Goal: Task Accomplishment & Management: Complete application form

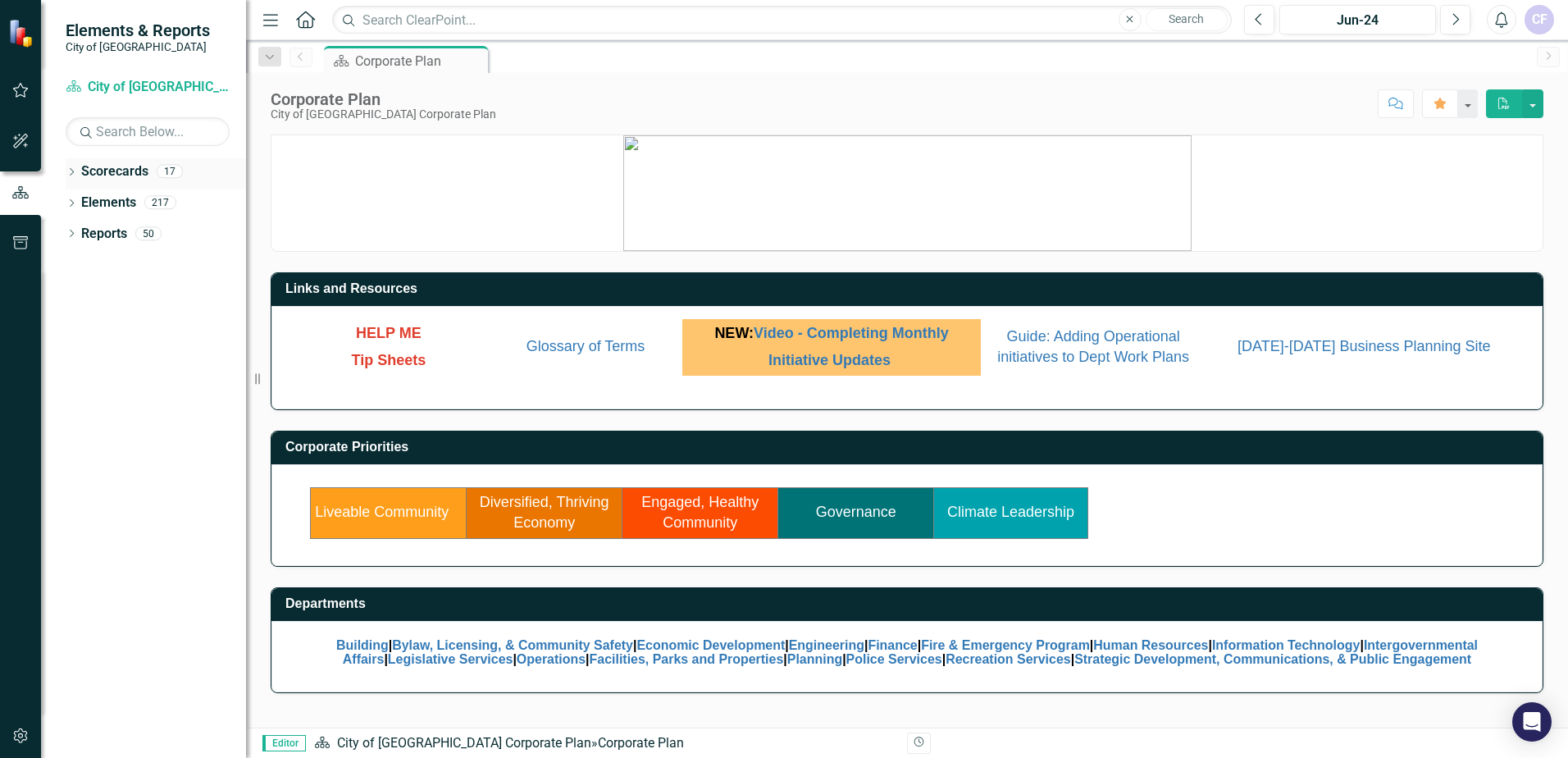
click at [69, 173] on icon "Dropdown" at bounding box center [70, 174] width 11 height 9
click at [78, 206] on icon "Dropdown" at bounding box center [80, 201] width 12 height 9
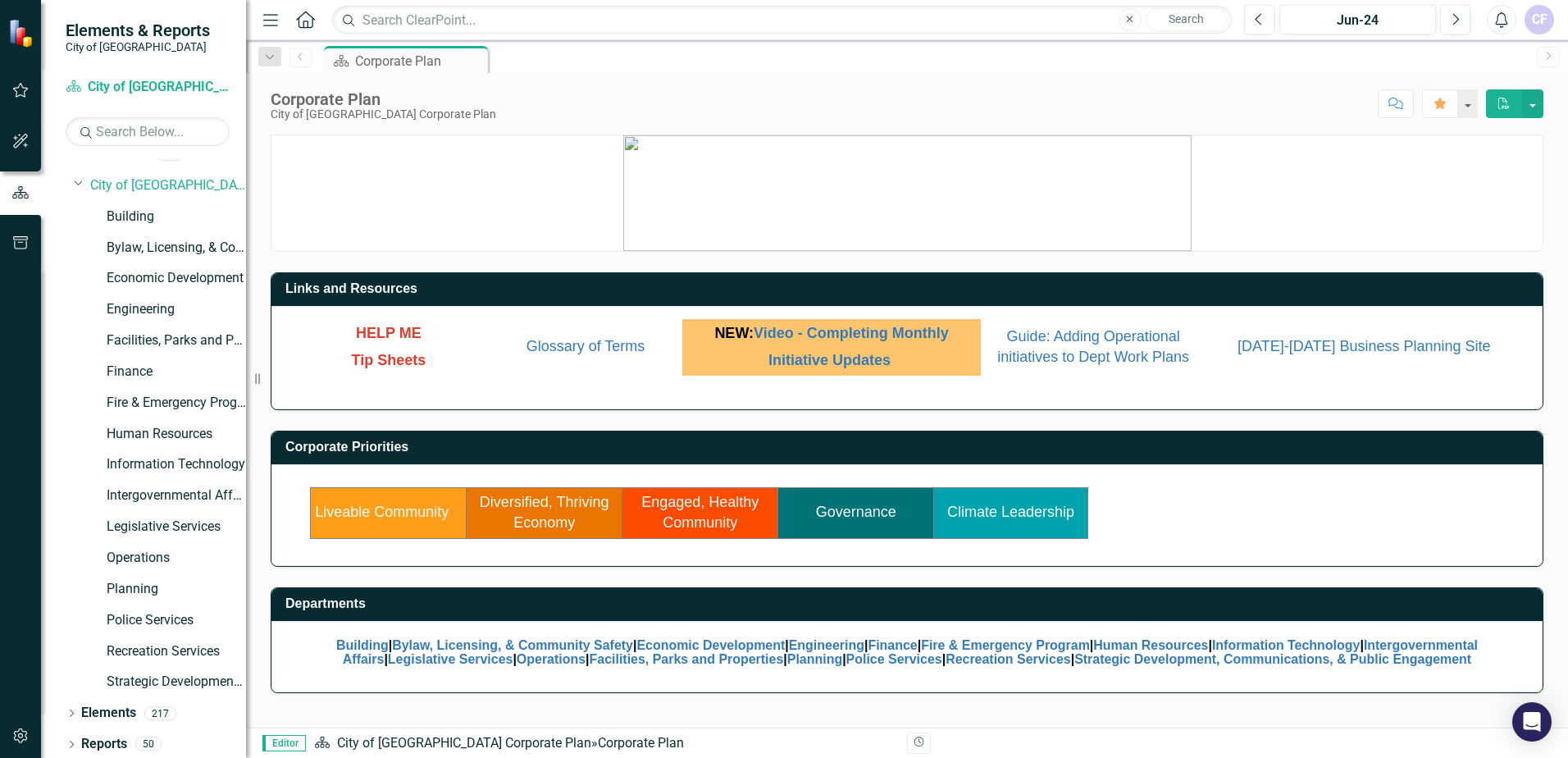
scroll to position [21, 0]
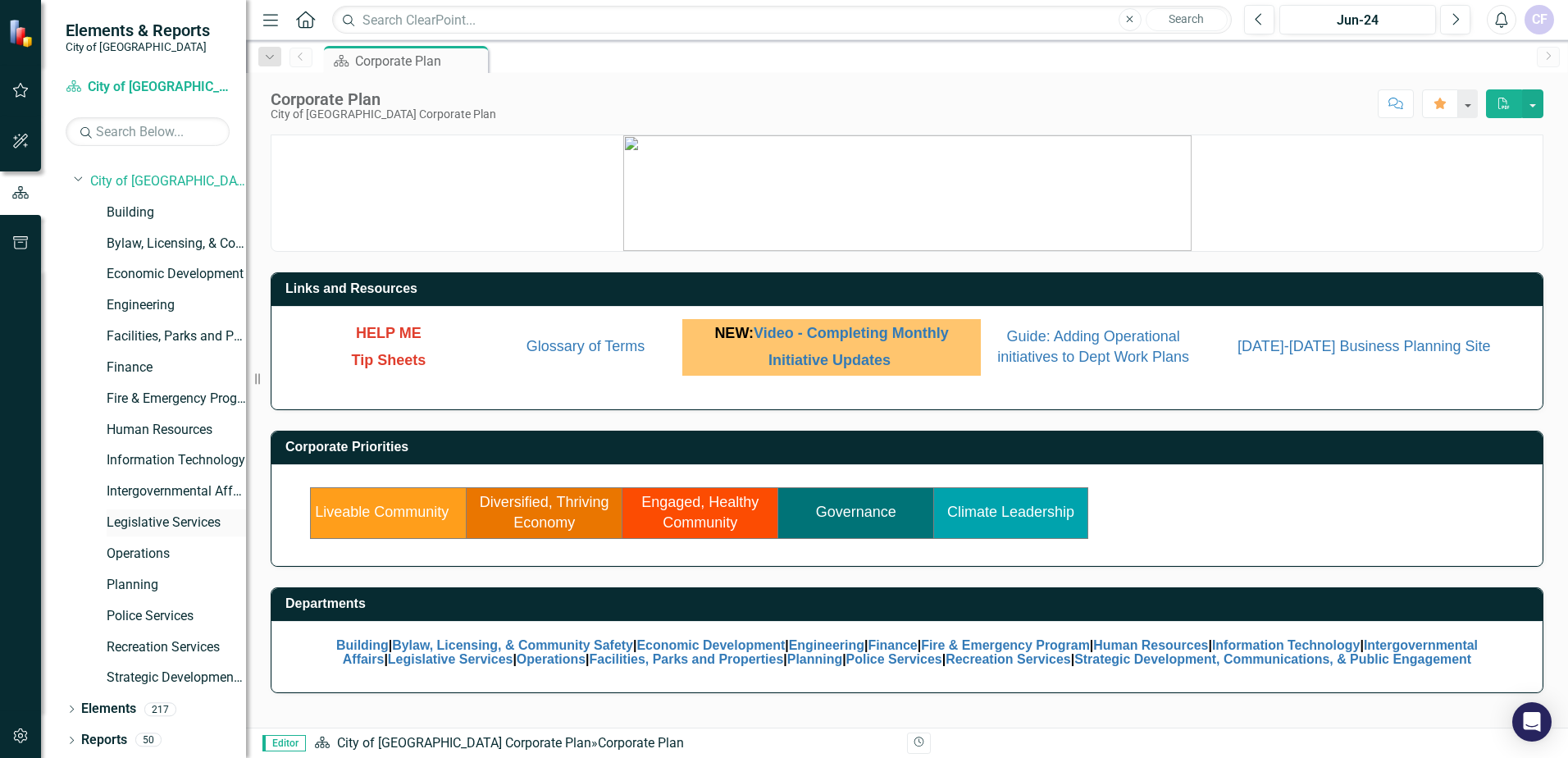
click at [136, 516] on link "Legislative Services" at bounding box center [176, 523] width 139 height 19
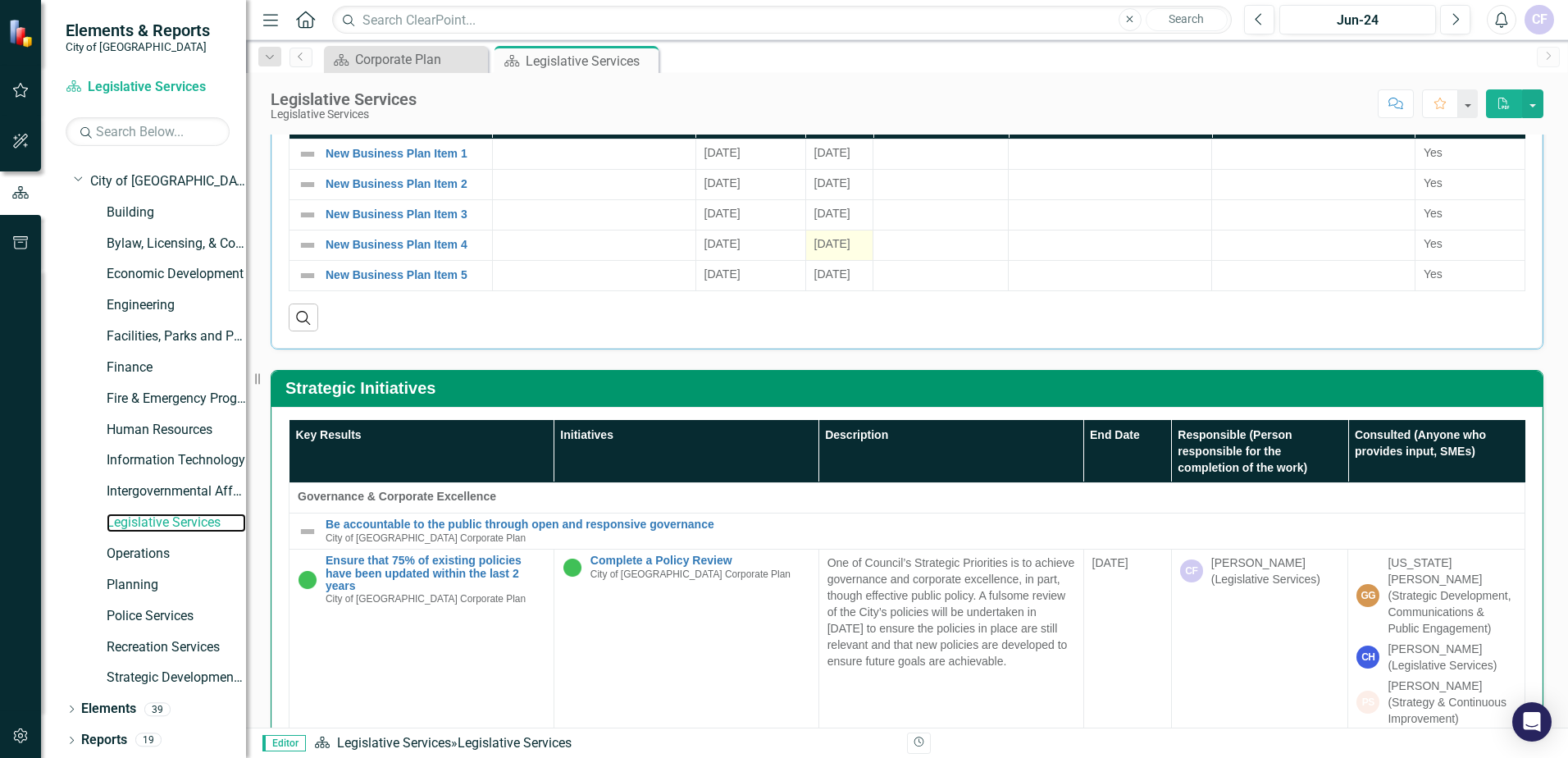
scroll to position [492, 0]
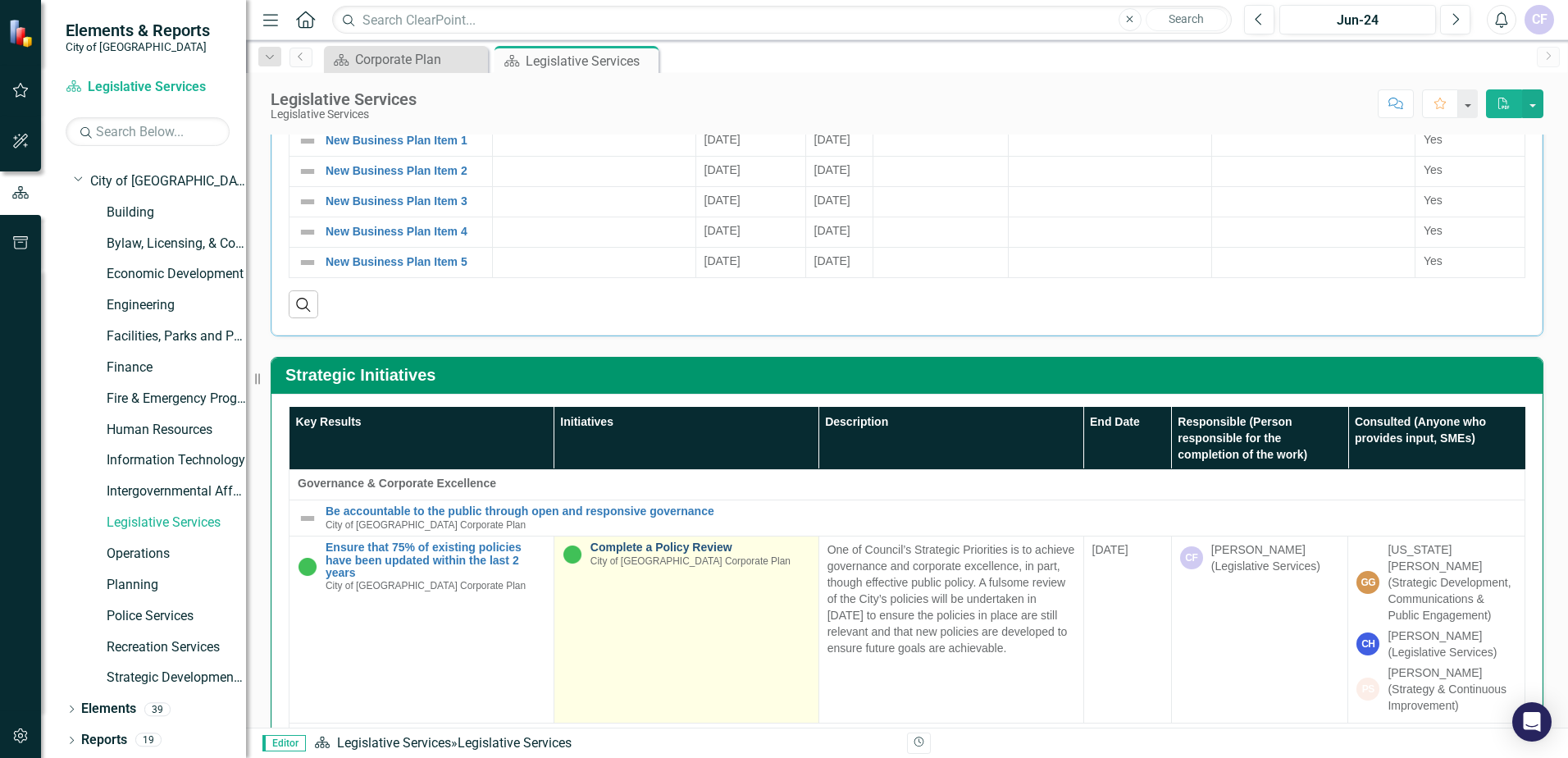
click at [660, 547] on link "Complete a Policy Review" at bounding box center [700, 547] width 220 height 12
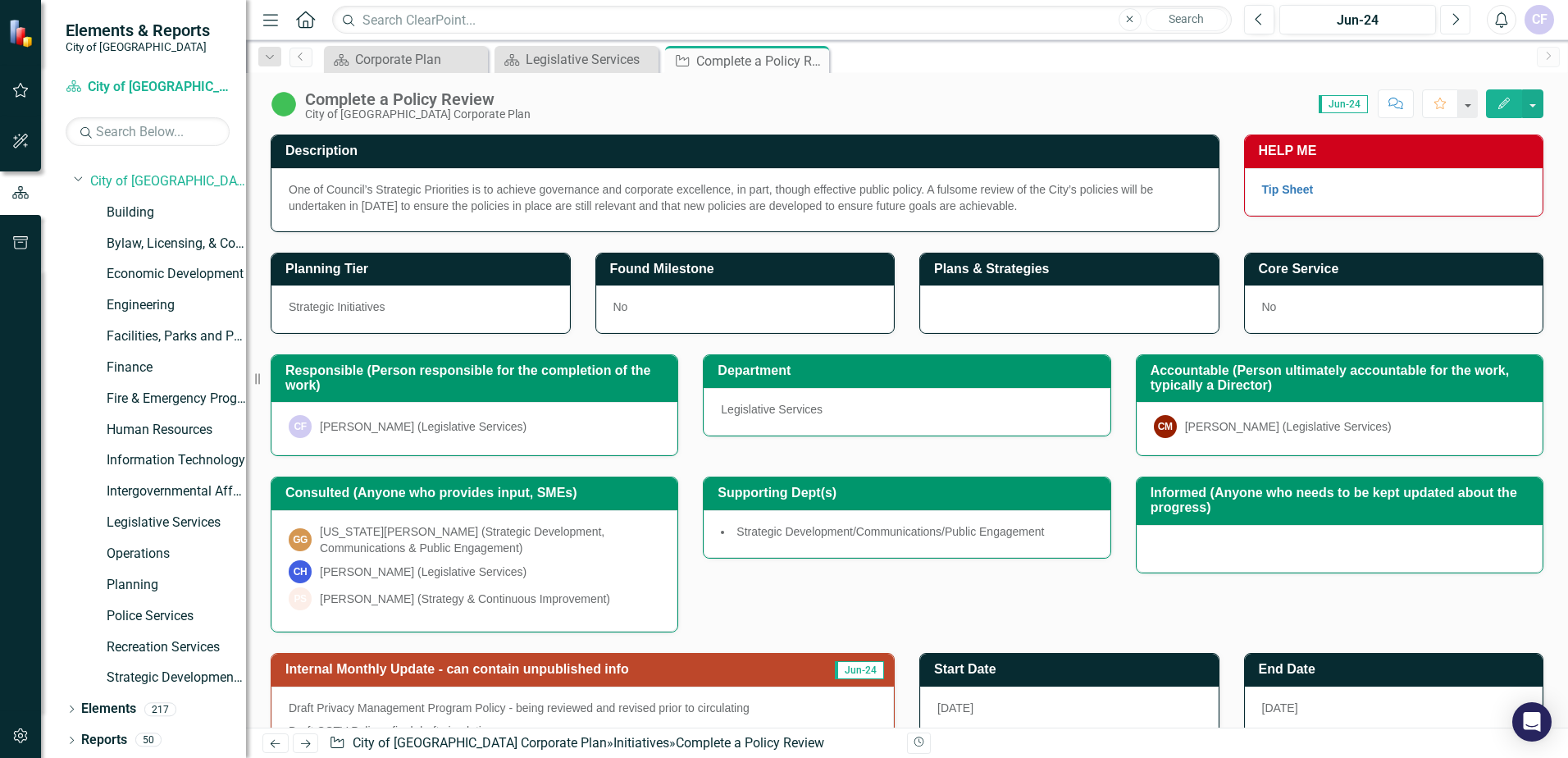
click at [1462, 24] on button "Next" at bounding box center [1455, 20] width 30 height 29
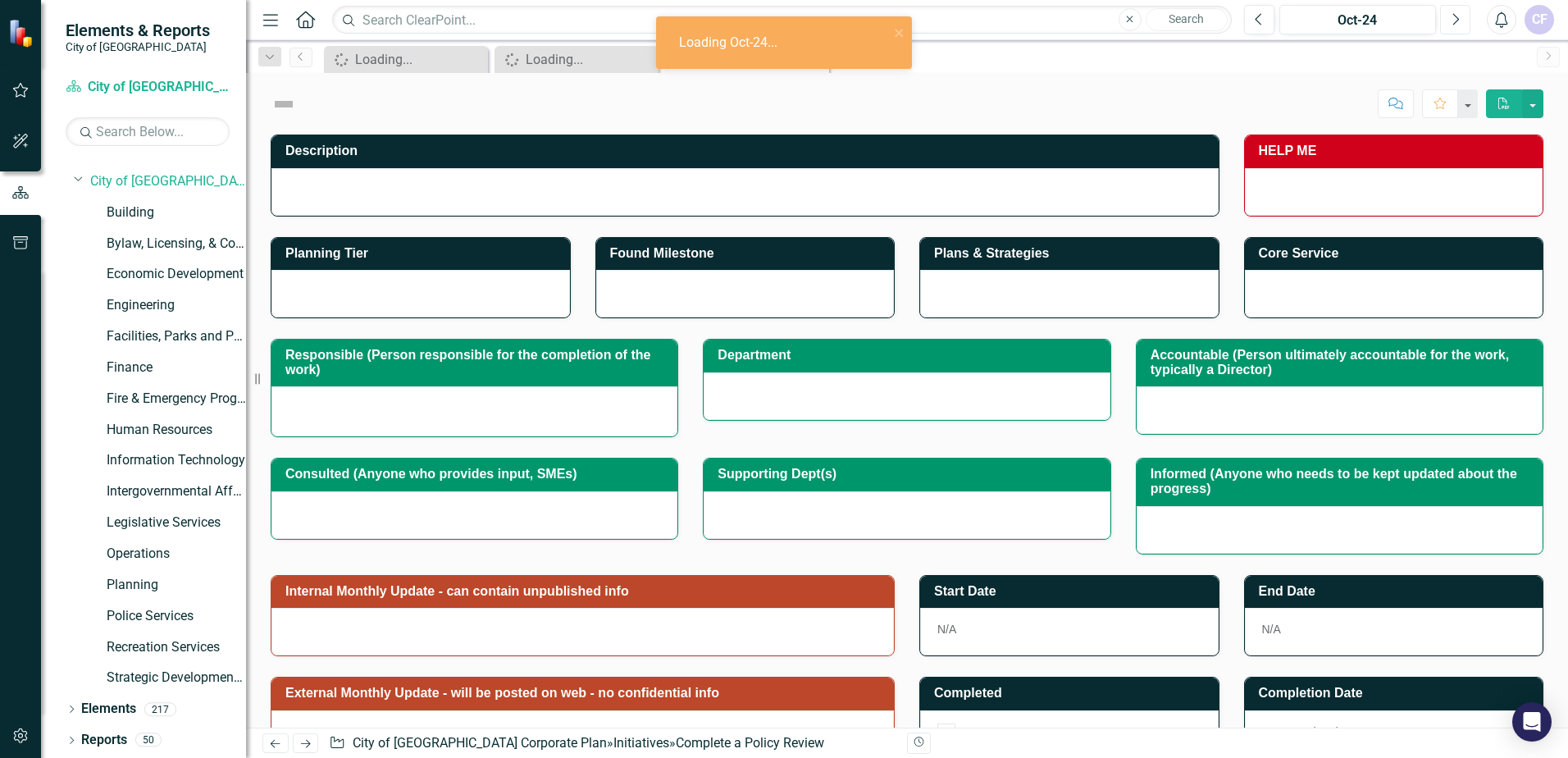
click at [1462, 24] on button "Next" at bounding box center [1455, 20] width 30 height 29
click at [1461, 24] on button "Next" at bounding box center [1455, 20] width 30 height 29
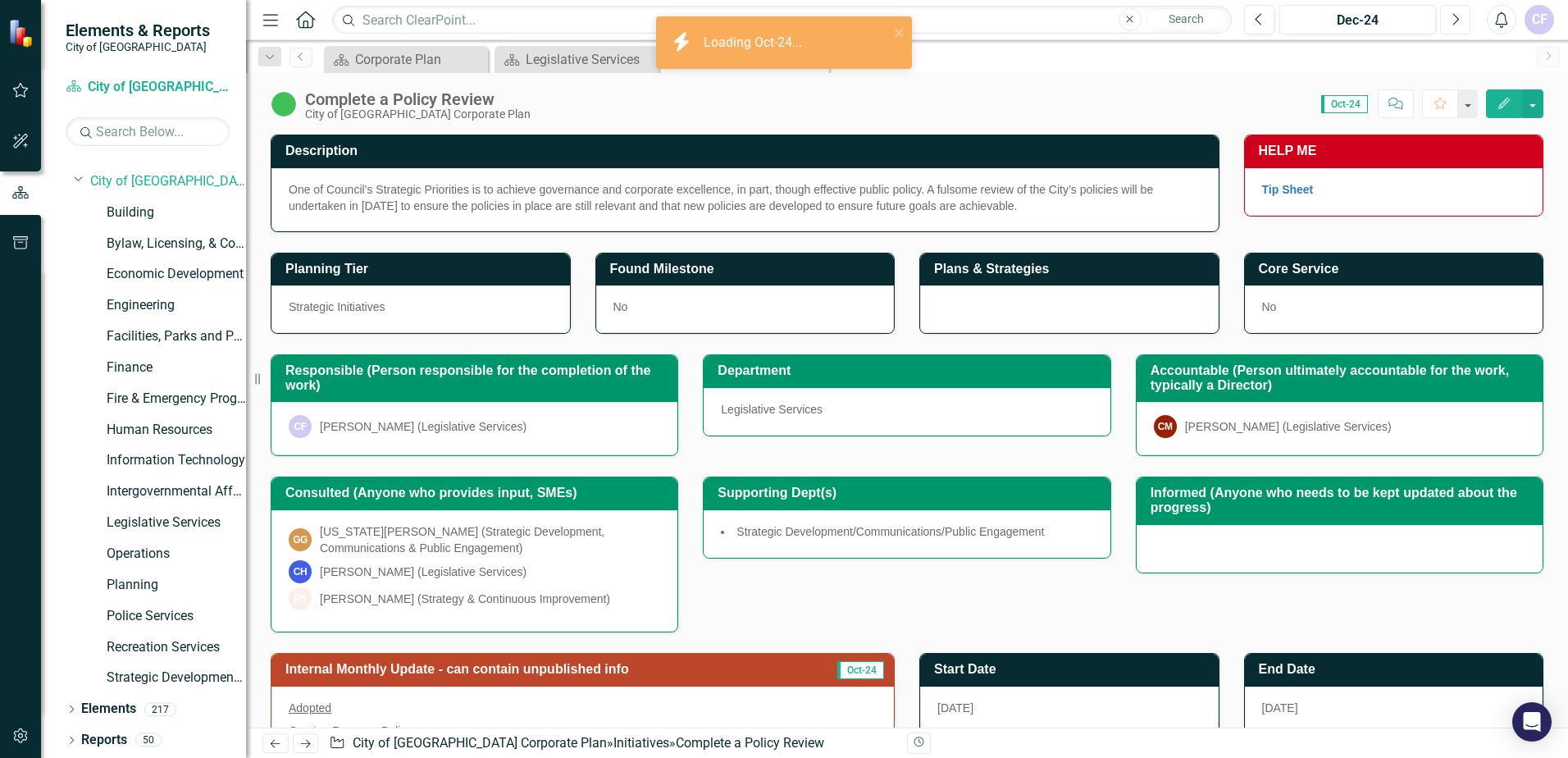
click at [1461, 24] on button "Next" at bounding box center [1455, 20] width 30 height 29
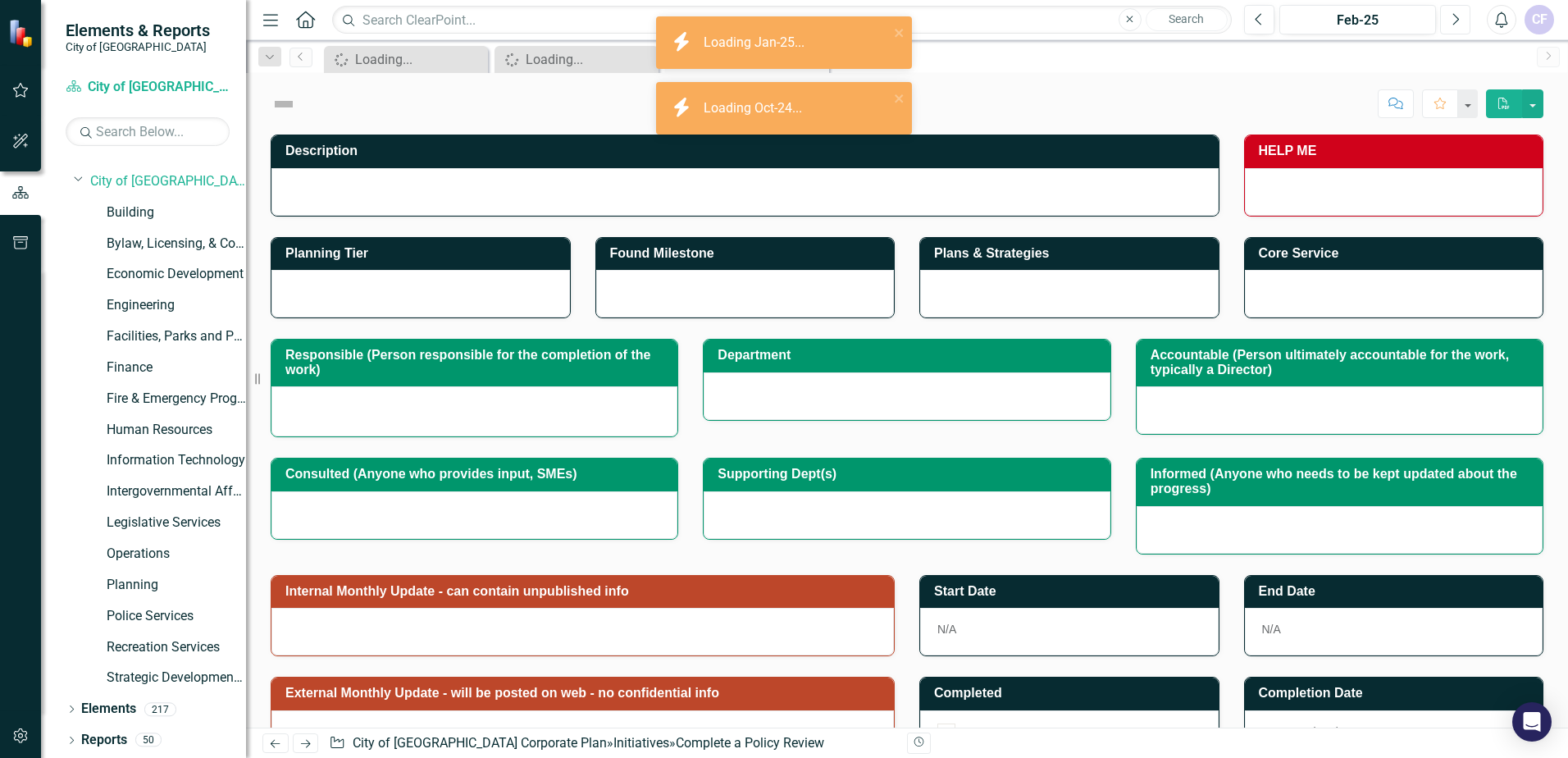
click at [1461, 24] on button "Next" at bounding box center [1455, 20] width 30 height 29
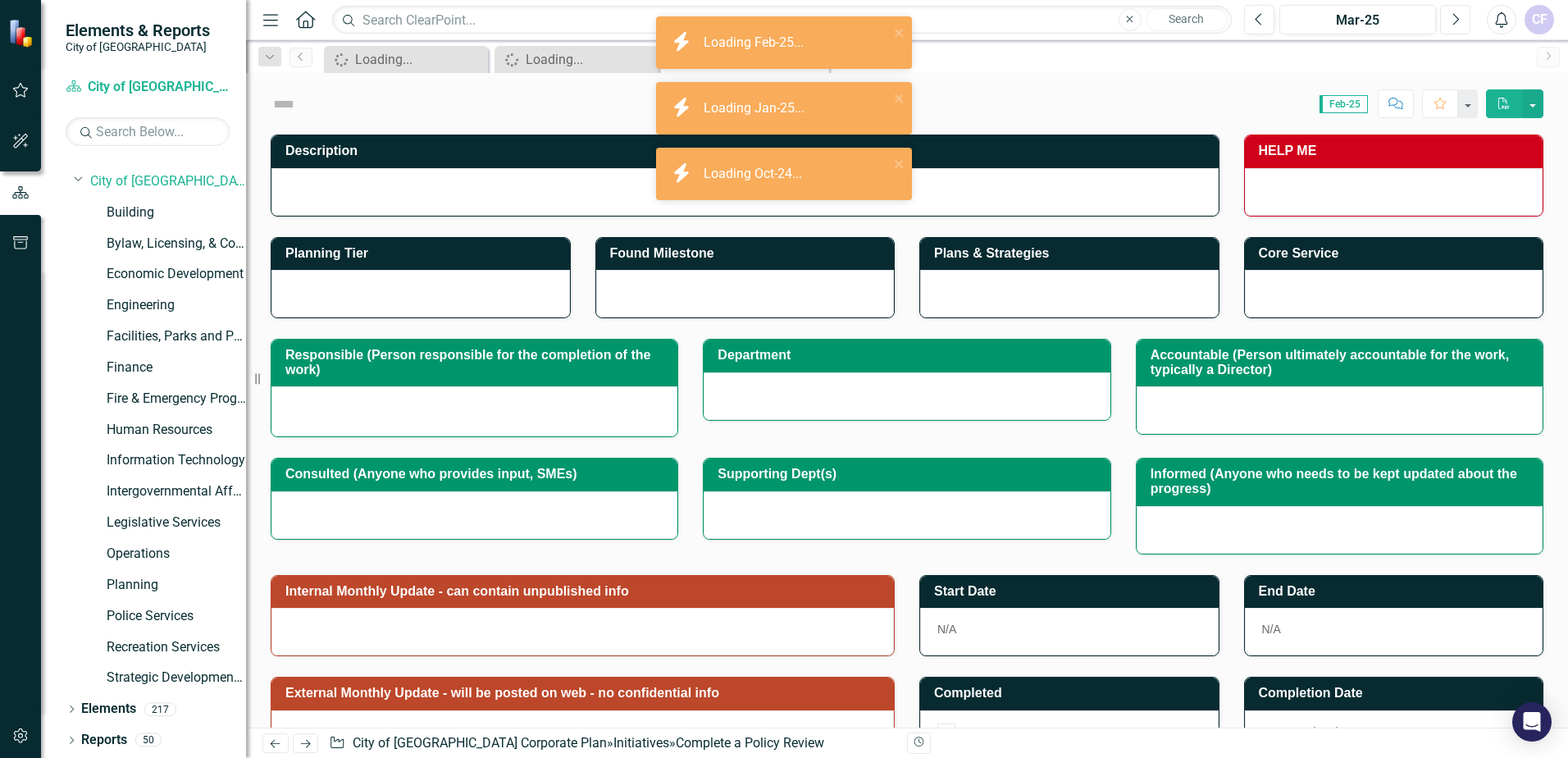
click at [1461, 24] on button "Next" at bounding box center [1455, 20] width 30 height 29
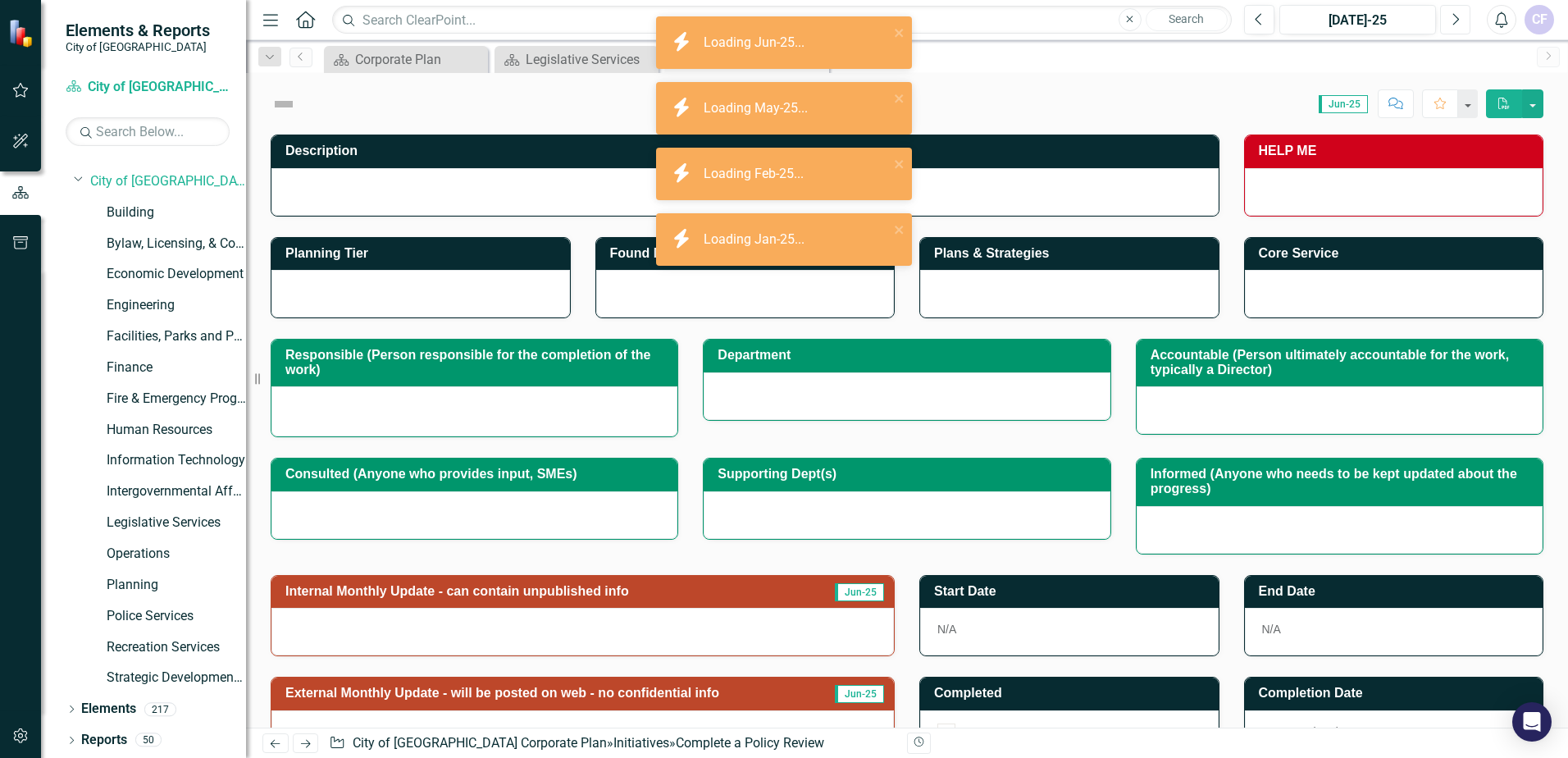
click at [1461, 24] on button "Next" at bounding box center [1455, 20] width 30 height 29
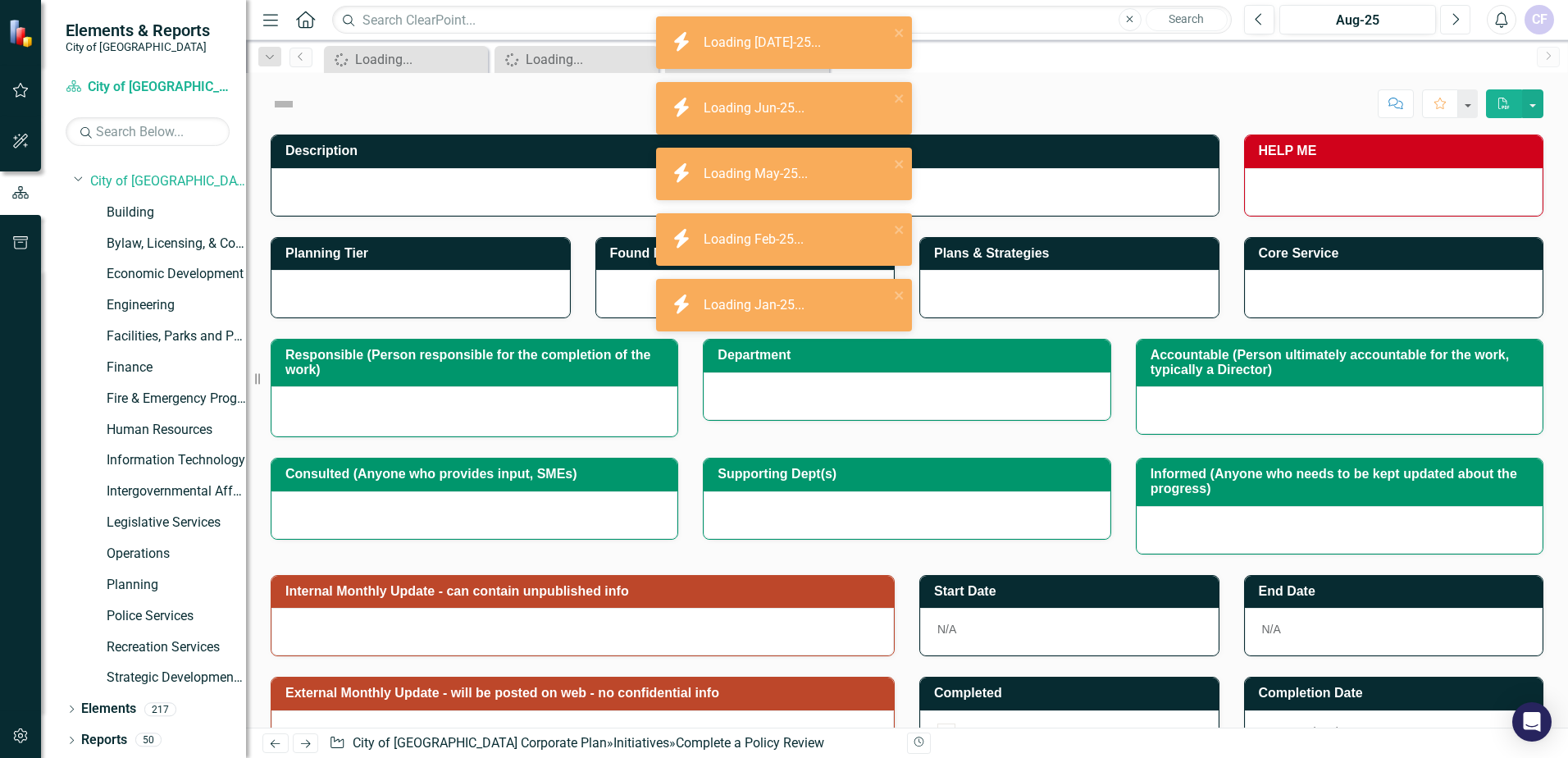
click at [1461, 25] on button "Next" at bounding box center [1455, 20] width 30 height 29
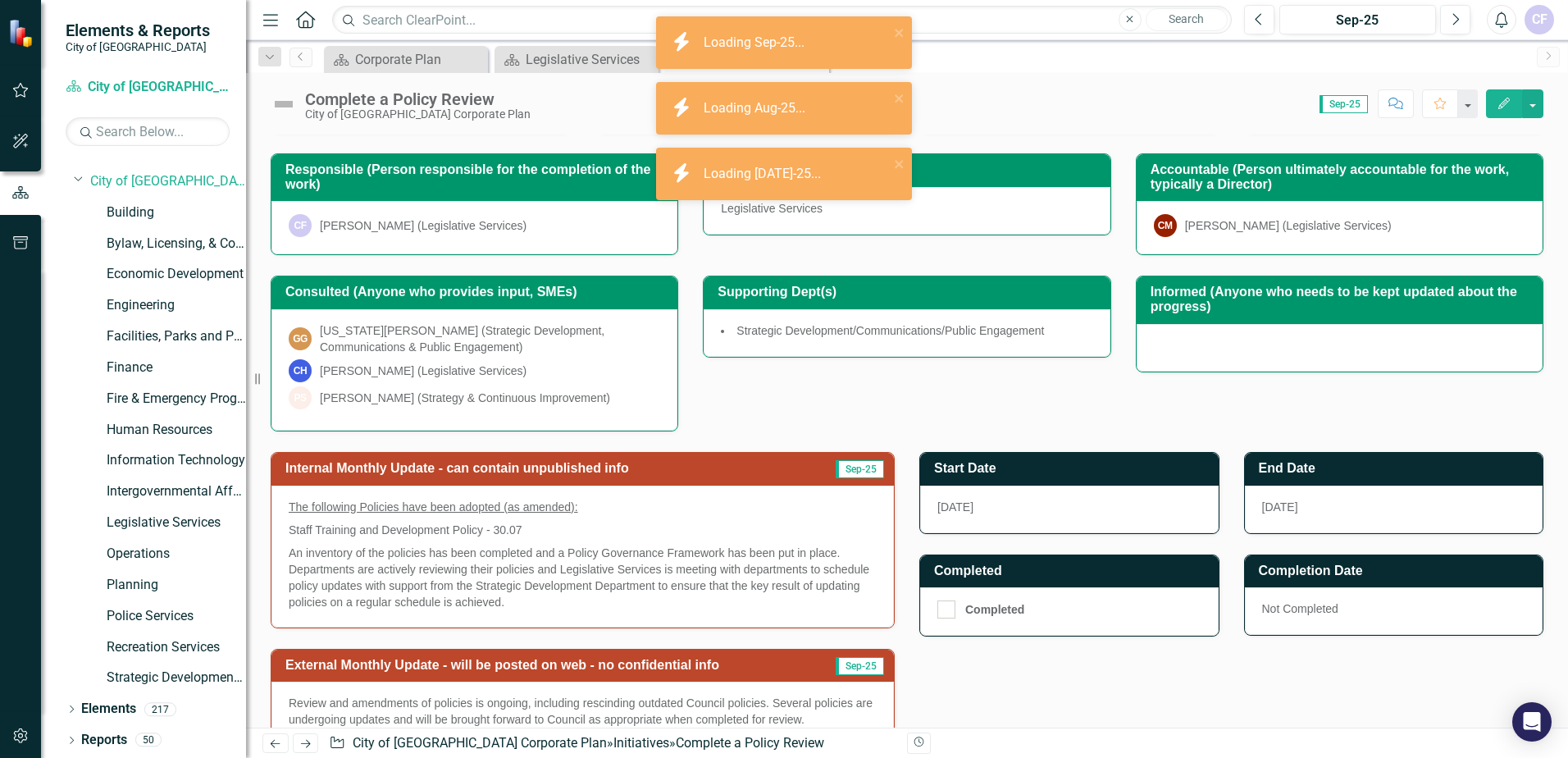
scroll to position [203, 0]
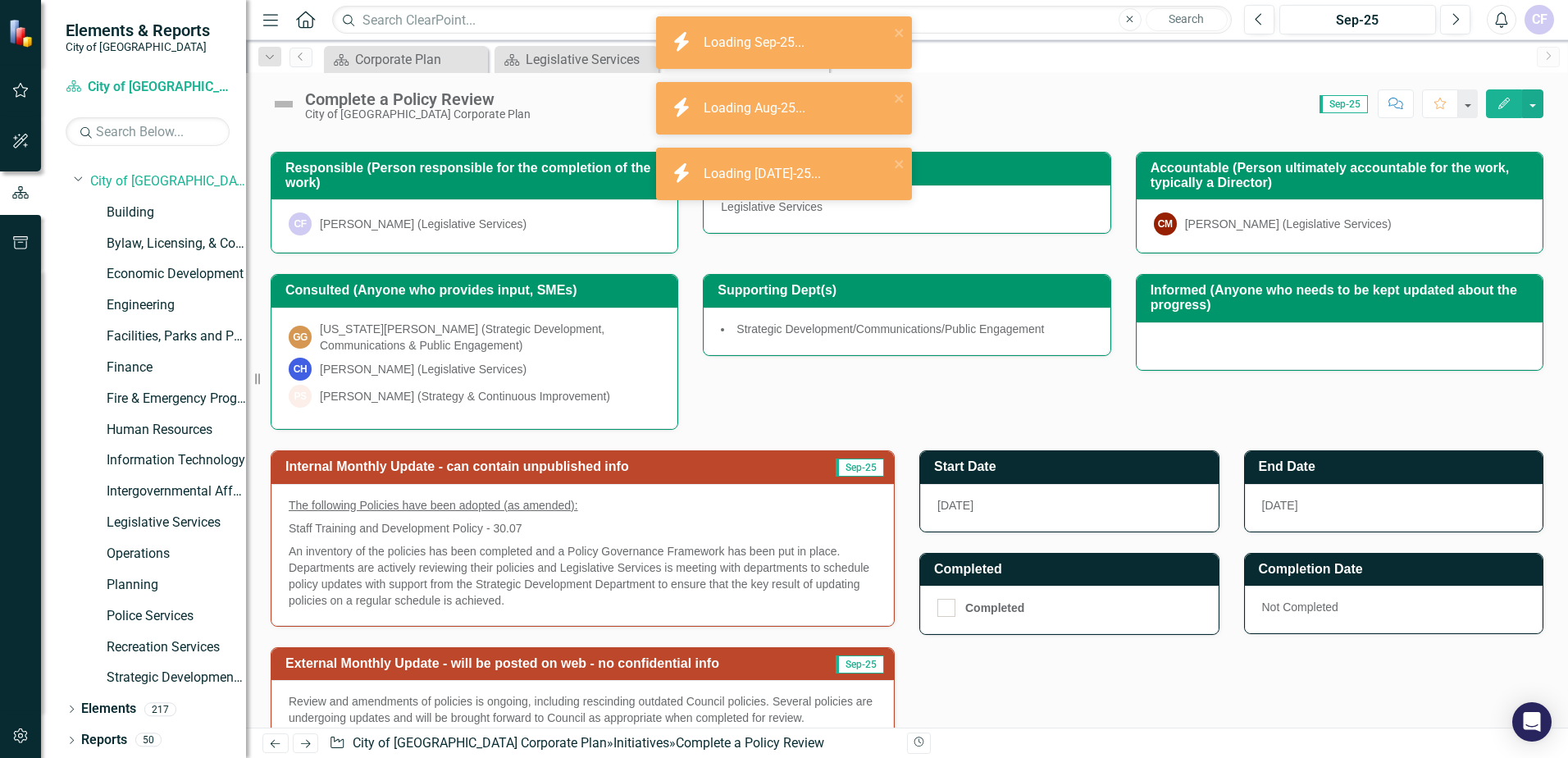
click at [1502, 98] on icon "Edit" at bounding box center [1504, 103] width 15 height 11
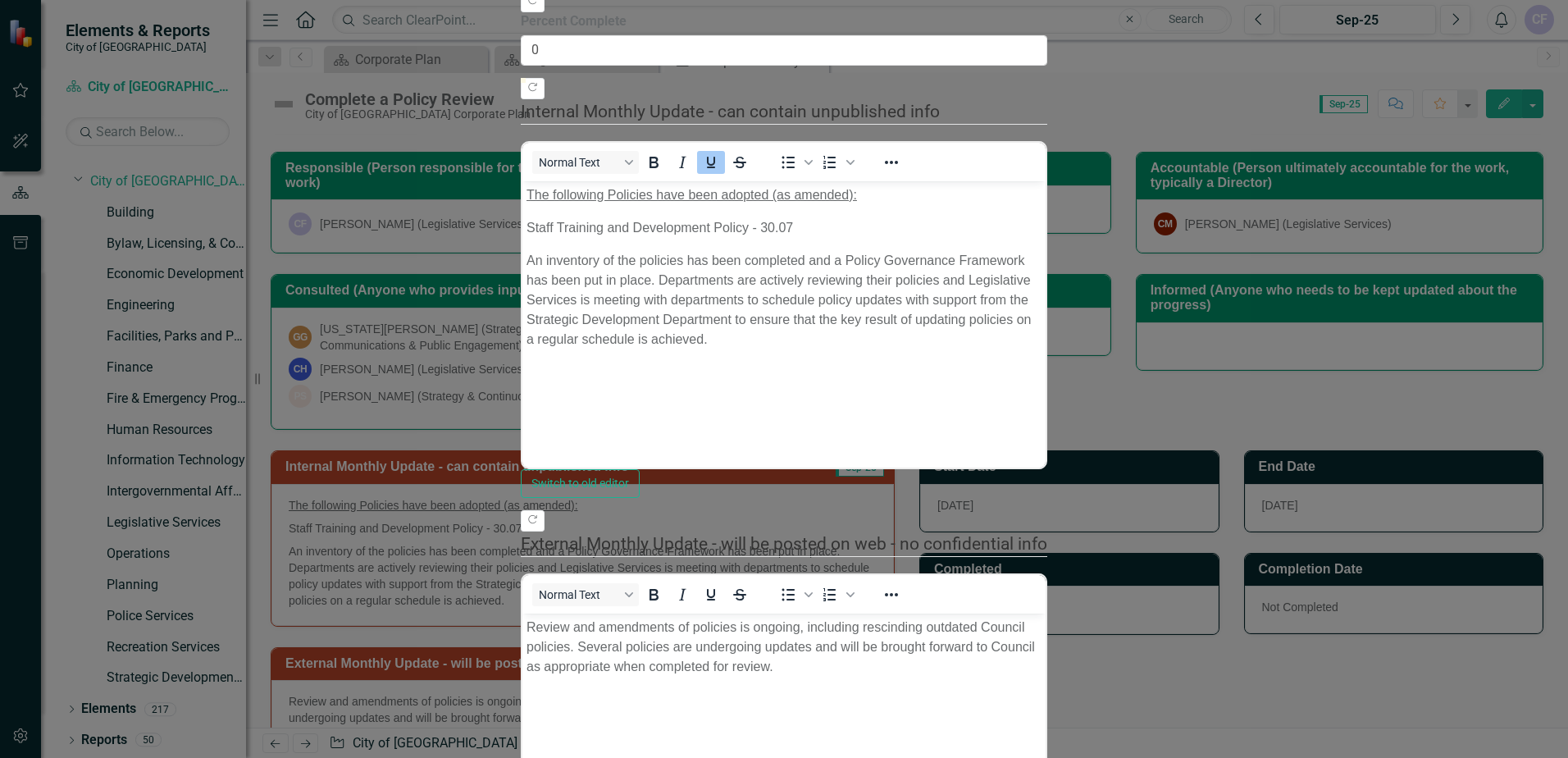
scroll to position [183, 0]
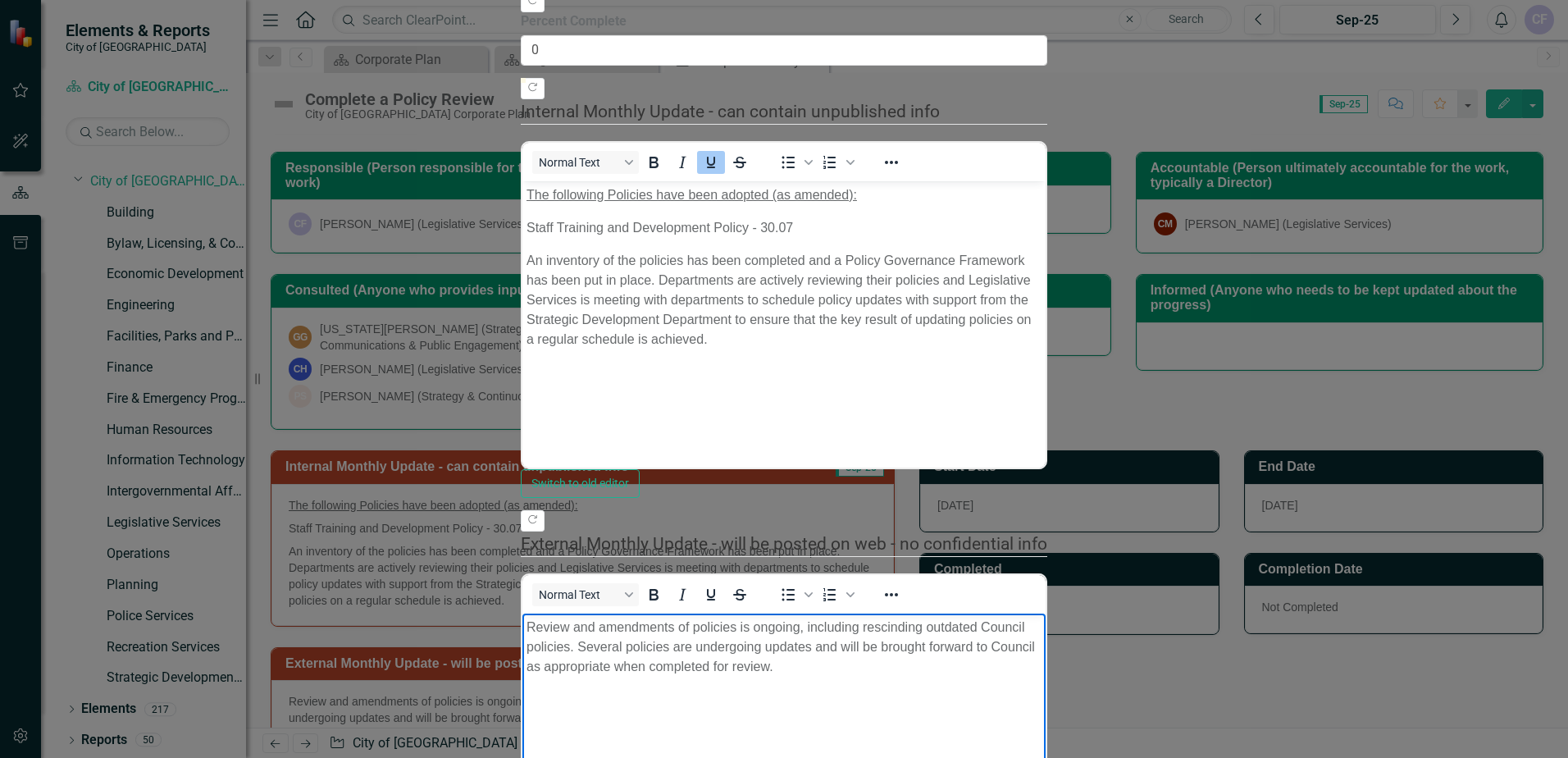
click at [991, 660] on body "Review and amendments of policies is ongoing, including rescinding outdated Cou…" at bounding box center [784, 736] width 523 height 246
click at [1041, 260] on p "An inventory of the policies has been completed and a Policy Governance Framewo…" at bounding box center [784, 299] width 516 height 99
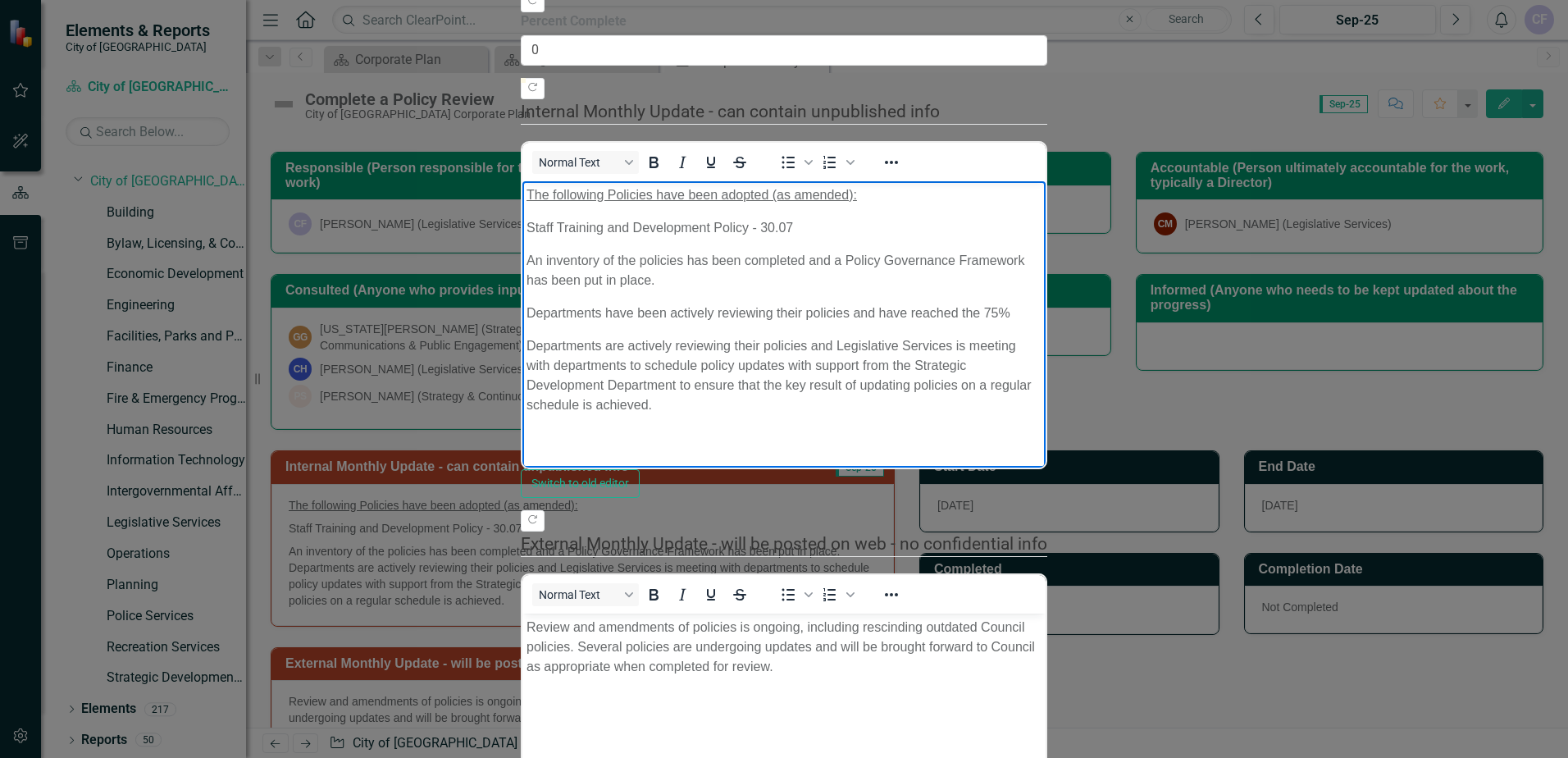
scroll to position [0, 0]
click at [1041, 264] on p "An inventory of the policies has been completed and a Policy Governance Framewo…" at bounding box center [784, 270] width 516 height 40
drag, startPoint x: 528, startPoint y: 294, endPoint x: 1131, endPoint y: 338, distance: 604.6
click at [1046, 338] on body "The following Policies have been adopted (as amended): Staff Training and Devel…" at bounding box center [784, 306] width 523 height 251
click at [1046, 385] on body "The following Policies have been adopted (as amended): Staff Training and Devel…" at bounding box center [784, 306] width 523 height 251
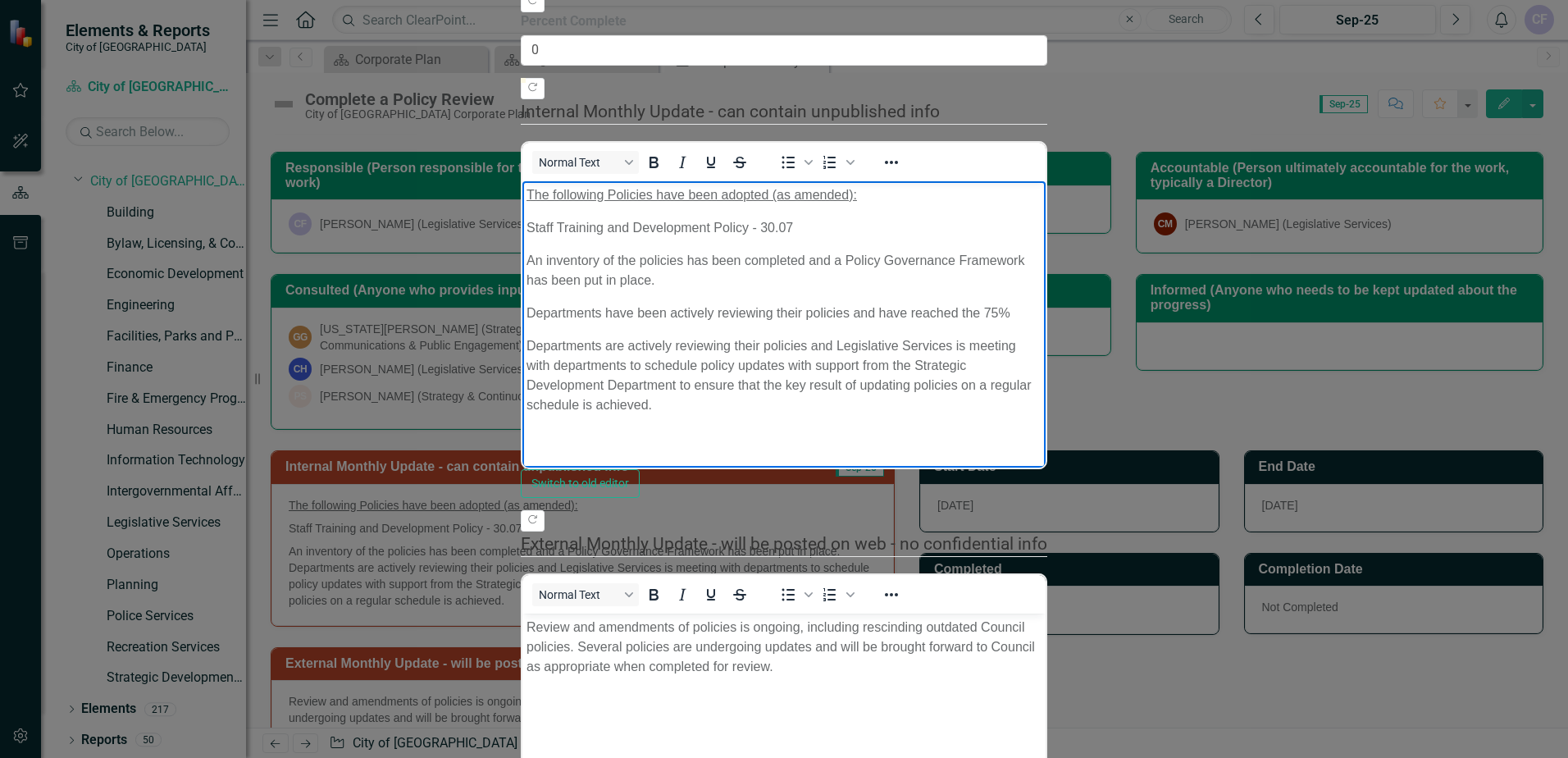
click at [1041, 264] on p "An inventory of the policies has been completed and a Policy Governance Framewo…" at bounding box center [784, 270] width 516 height 40
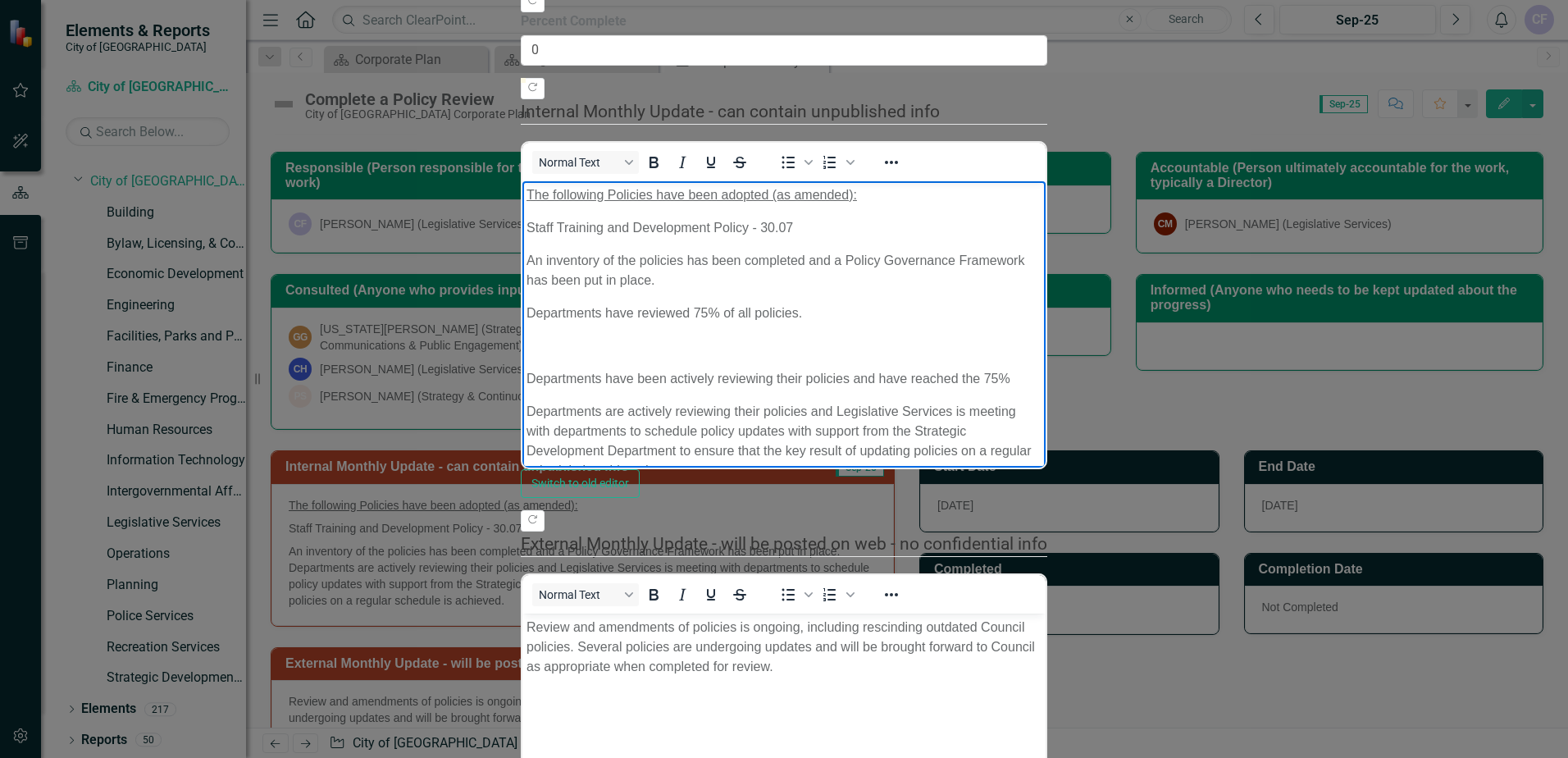
click at [634, 303] on p "Departments have reviewed 75% of all policies." at bounding box center [784, 312] width 516 height 20
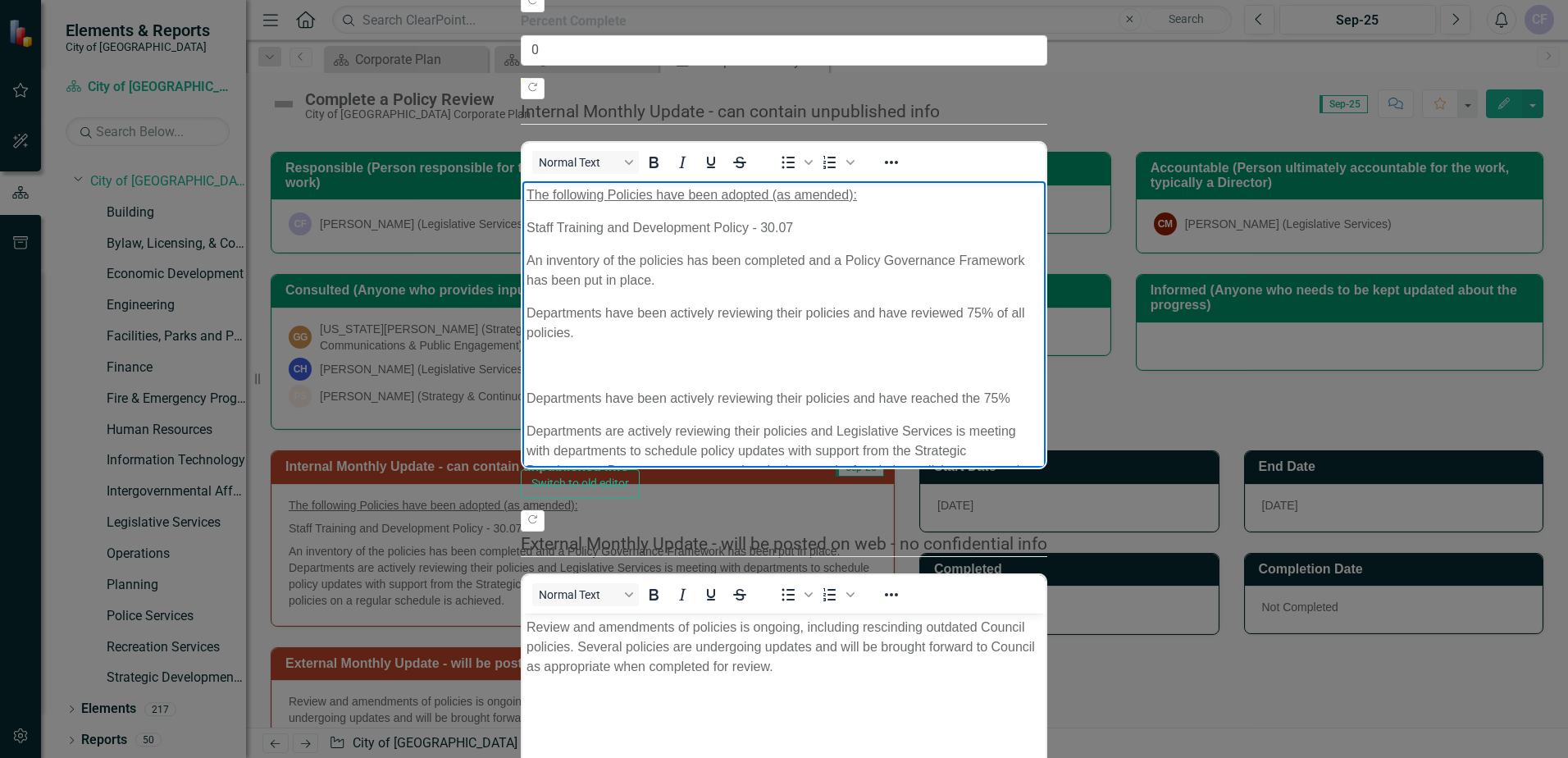
click at [1041, 303] on p "Departments have been actively reviewing their policies and have reviewed 75% o…" at bounding box center [784, 322] width 516 height 40
drag, startPoint x: 1122, startPoint y: 413, endPoint x: 899, endPoint y: 427, distance: 223.4
click at [522, 342] on html "The following Policies have been adopted (as amended): Staff Training and Devel…" at bounding box center [784, 348] width 523 height 336
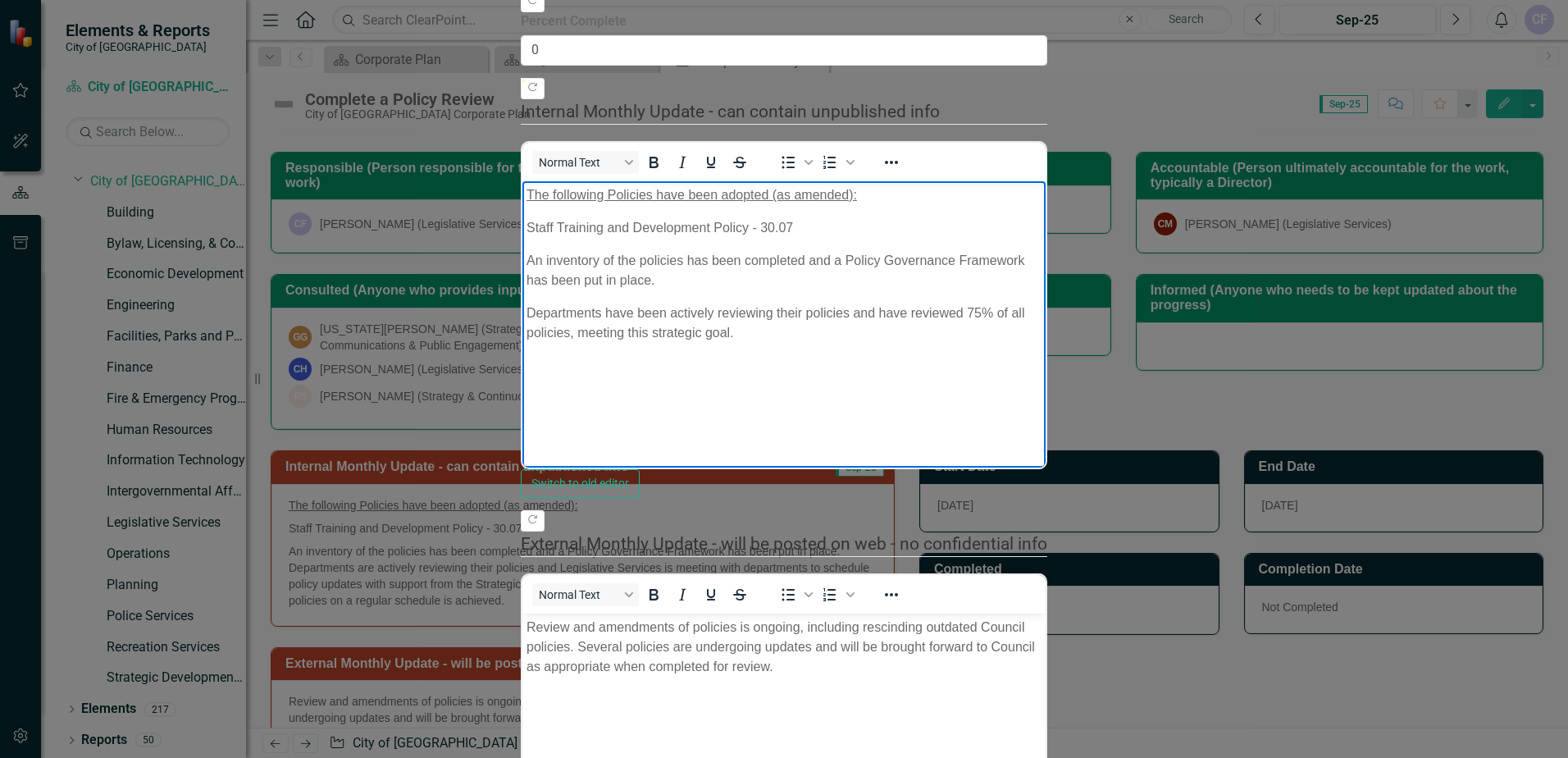
scroll to position [268, 0]
click at [723, 303] on p "Departments have been actively reviewing their policies and have reviewed 75% o…" at bounding box center [784, 322] width 516 height 40
copy p "Departments have been actively reviewing their policies and have reviewed 75% o…"
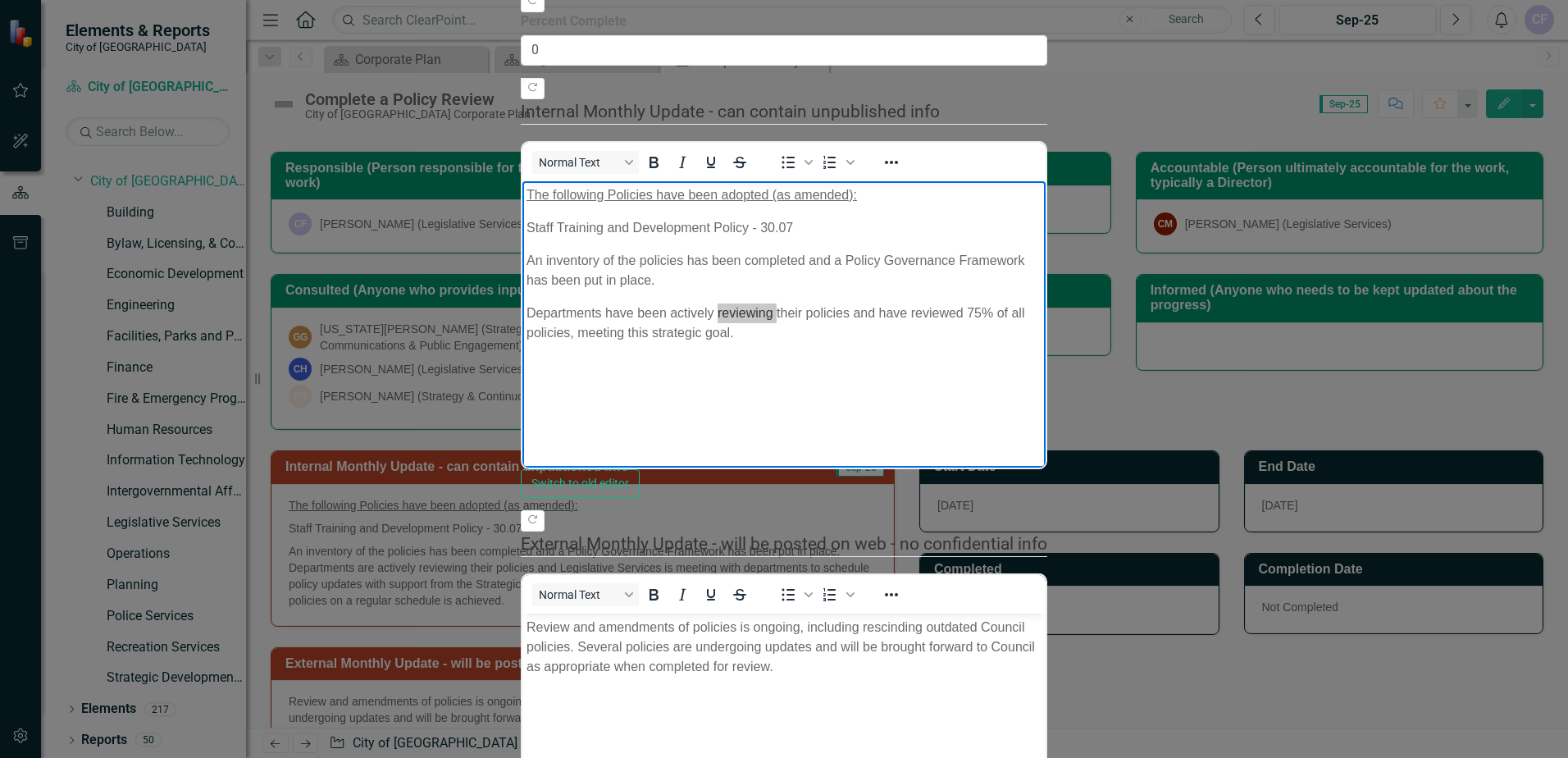
click at [776, 684] on body "Review and amendments of policies is ongoing, including rescinding outdated Cou…" at bounding box center [784, 736] width 523 height 246
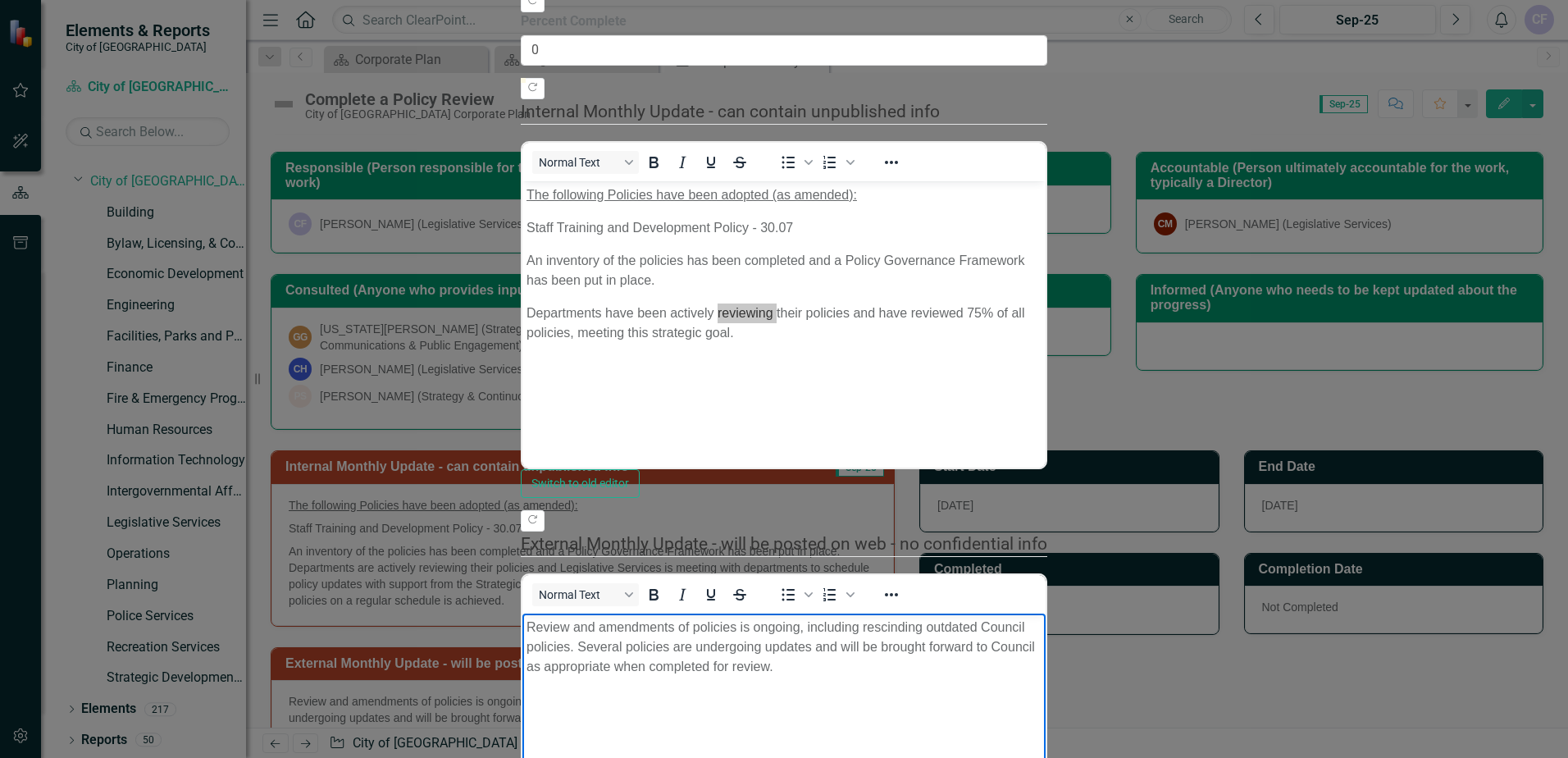
click at [742, 634] on p "Review and amendments of policies is ongoing, including rescinding outdated Cou…" at bounding box center [784, 646] width 516 height 59
drag, startPoint x: 854, startPoint y: 651, endPoint x: 848, endPoint y: 627, distance: 24.7
click at [848, 627] on p "Review and amendments of policies has been ongoing, including rescinding outdat…" at bounding box center [784, 646] width 516 height 59
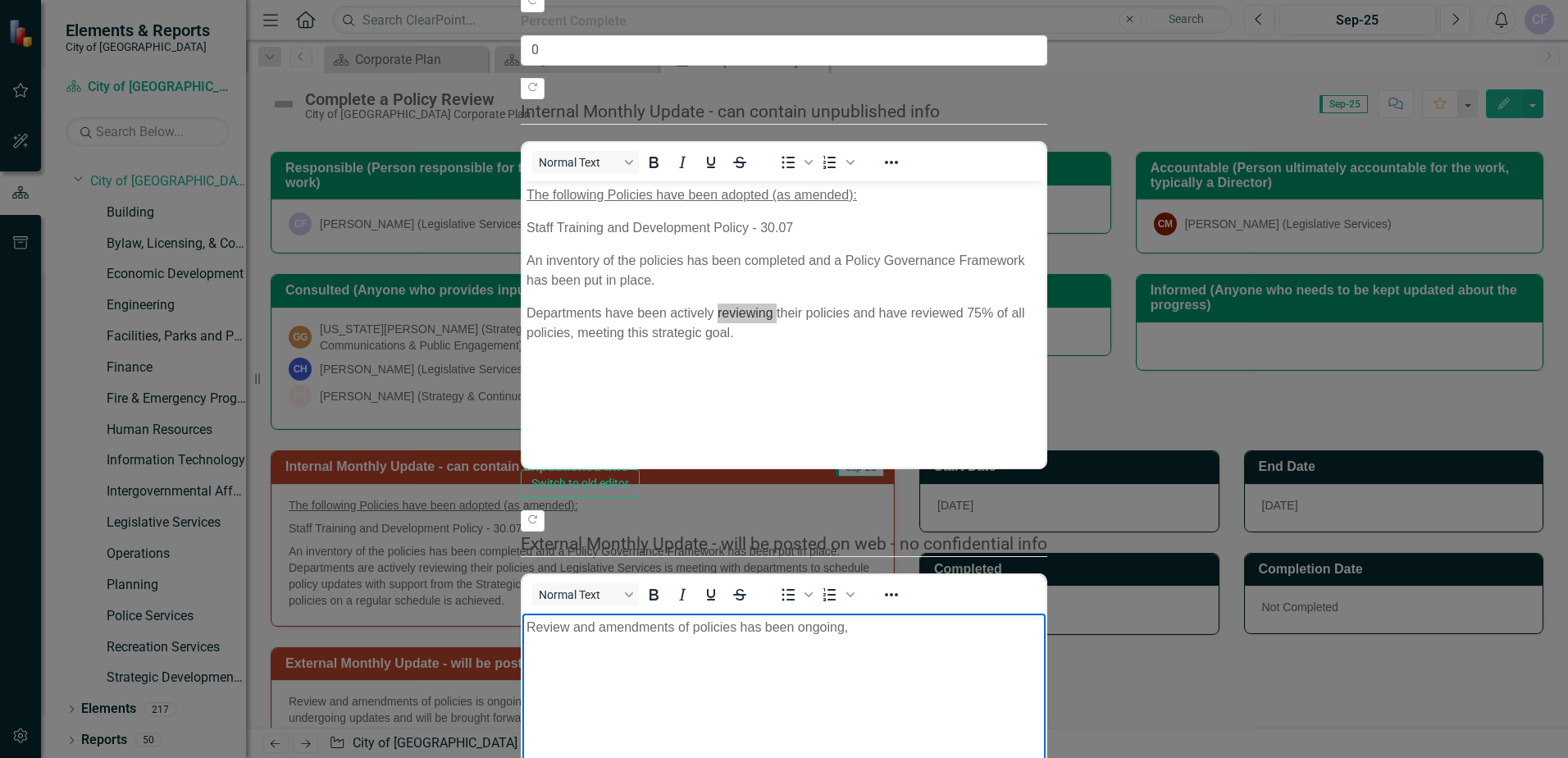
click at [737, 630] on p "Review and amendments of policies has been ongoing," at bounding box center [784, 627] width 516 height 20
click at [877, 629] on p "Review and amendments of policies has been ongoing," at bounding box center [784, 627] width 516 height 20
click at [960, 627] on p "Review and amendments of policies has been ongoing, and departments have review…" at bounding box center [784, 637] width 516 height 40
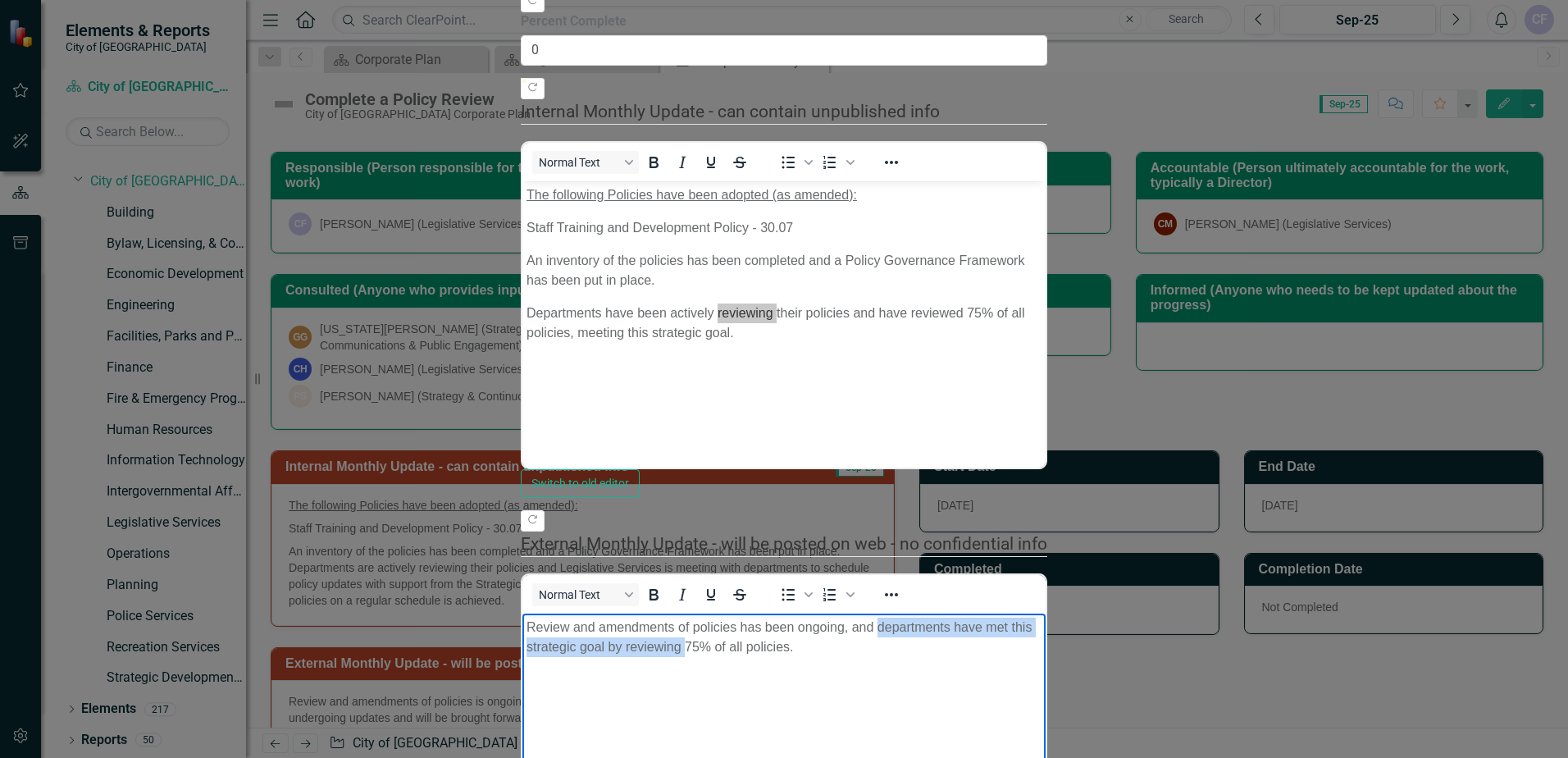
drag, startPoint x: 879, startPoint y: 628, endPoint x: 1192, endPoint y: 622, distance: 313.1
click at [1041, 622] on p "Review and amendments of policies has been ongoing, and departments have met th…" at bounding box center [784, 637] width 516 height 40
click at [1041, 630] on p "Review and amendments of policies has been ongoing, and the strategic goal of r…" at bounding box center [784, 637] width 516 height 40
click at [1041, 618] on p "Review and amendments of policies has been ongoing, and the strategic goal of r…" at bounding box center [784, 637] width 516 height 40
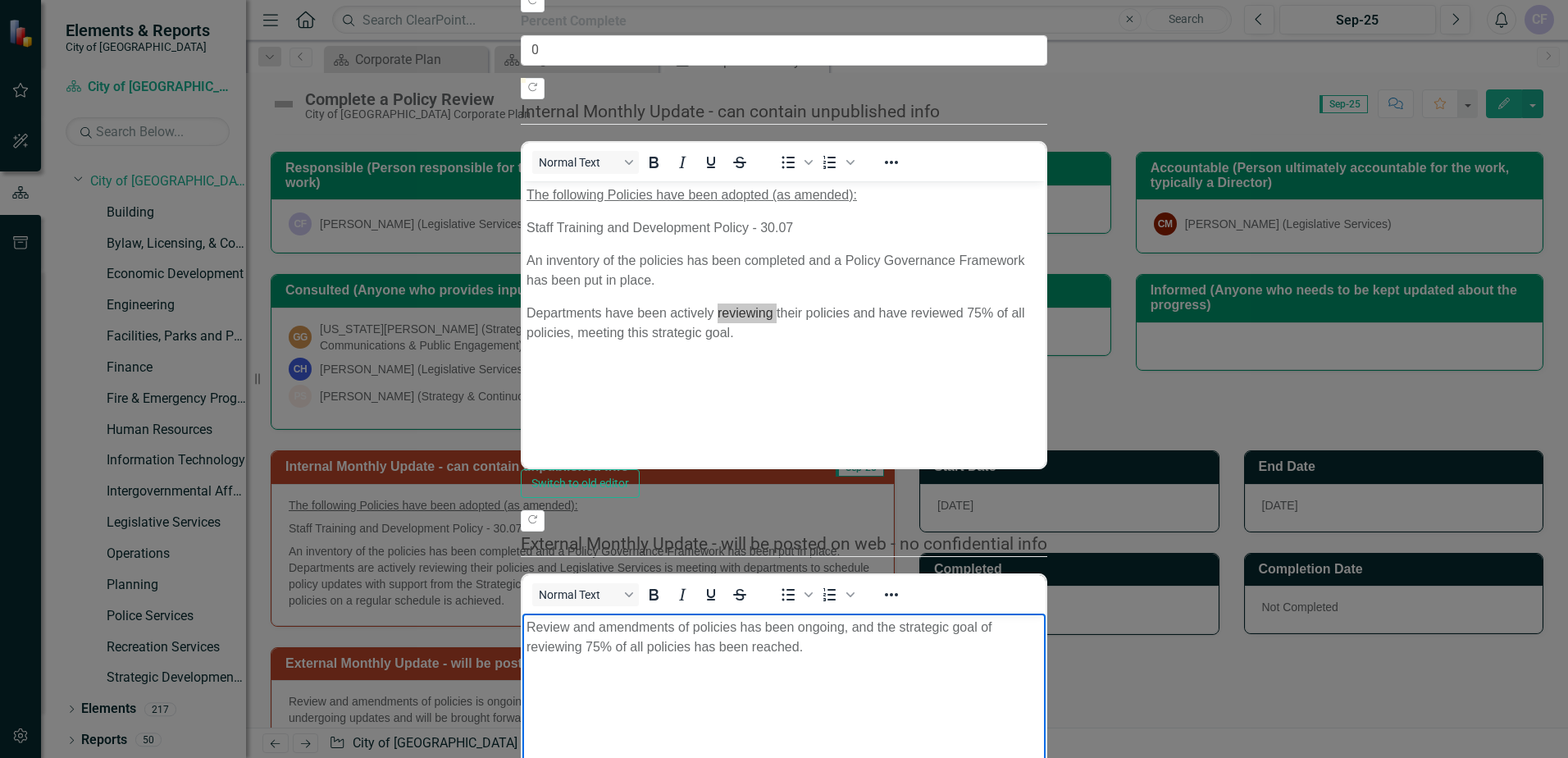
scroll to position [186, 0]
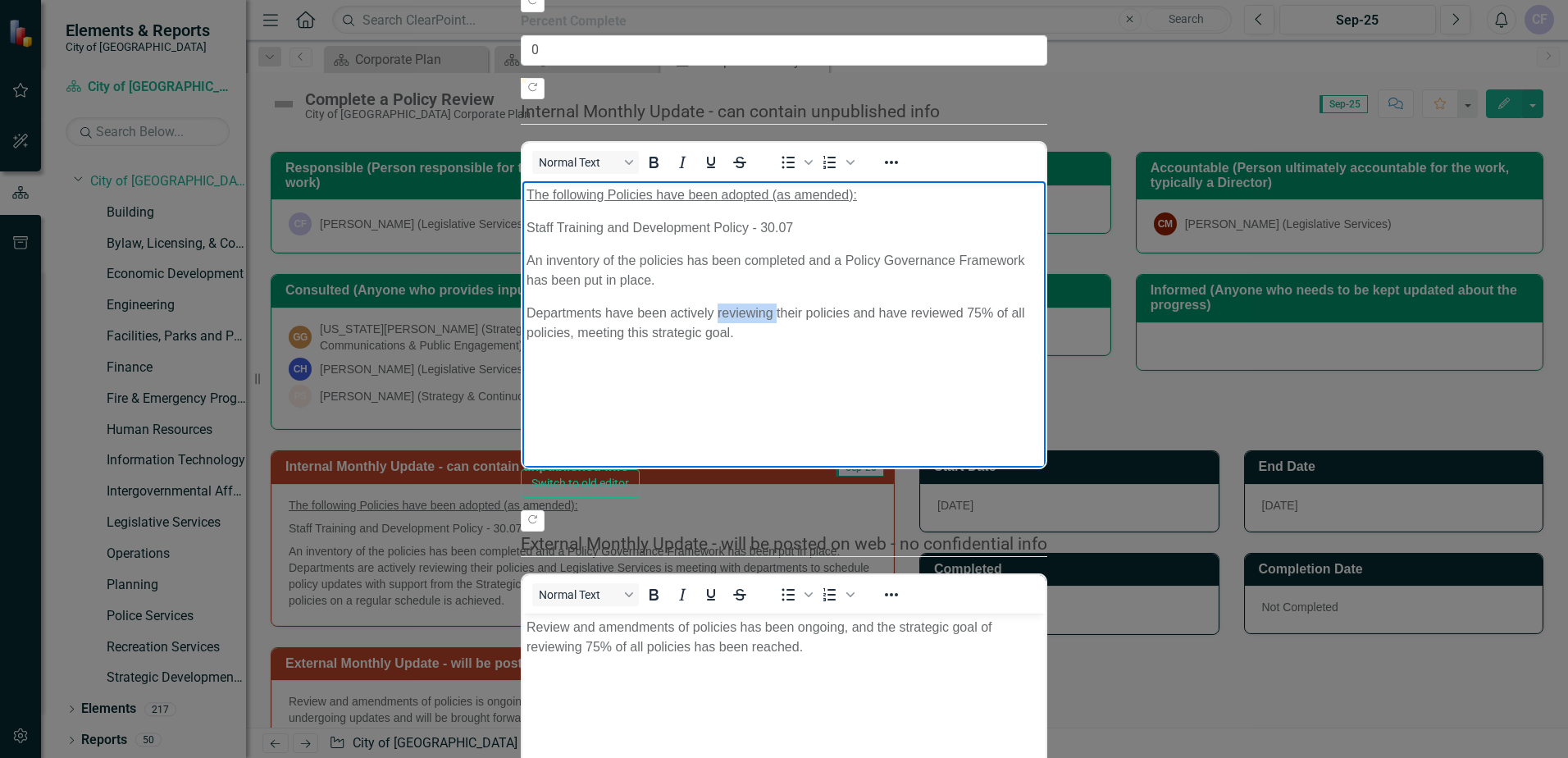
click at [1041, 303] on p "Departments have been actively reviewing their policies and have reviewed 75% o…" at bounding box center [784, 322] width 516 height 40
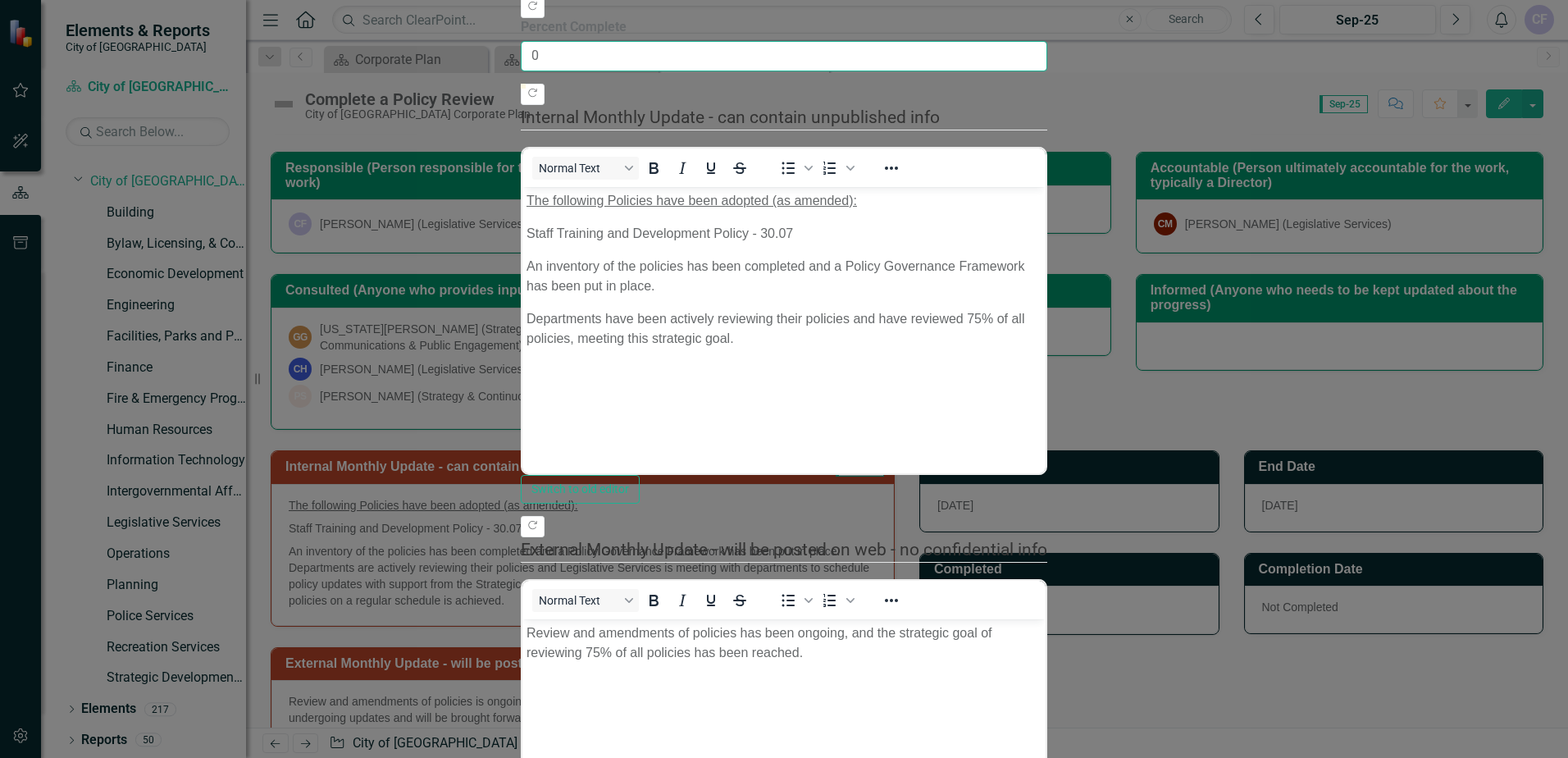
click at [552, 71] on input "0" at bounding box center [784, 56] width 527 height 30
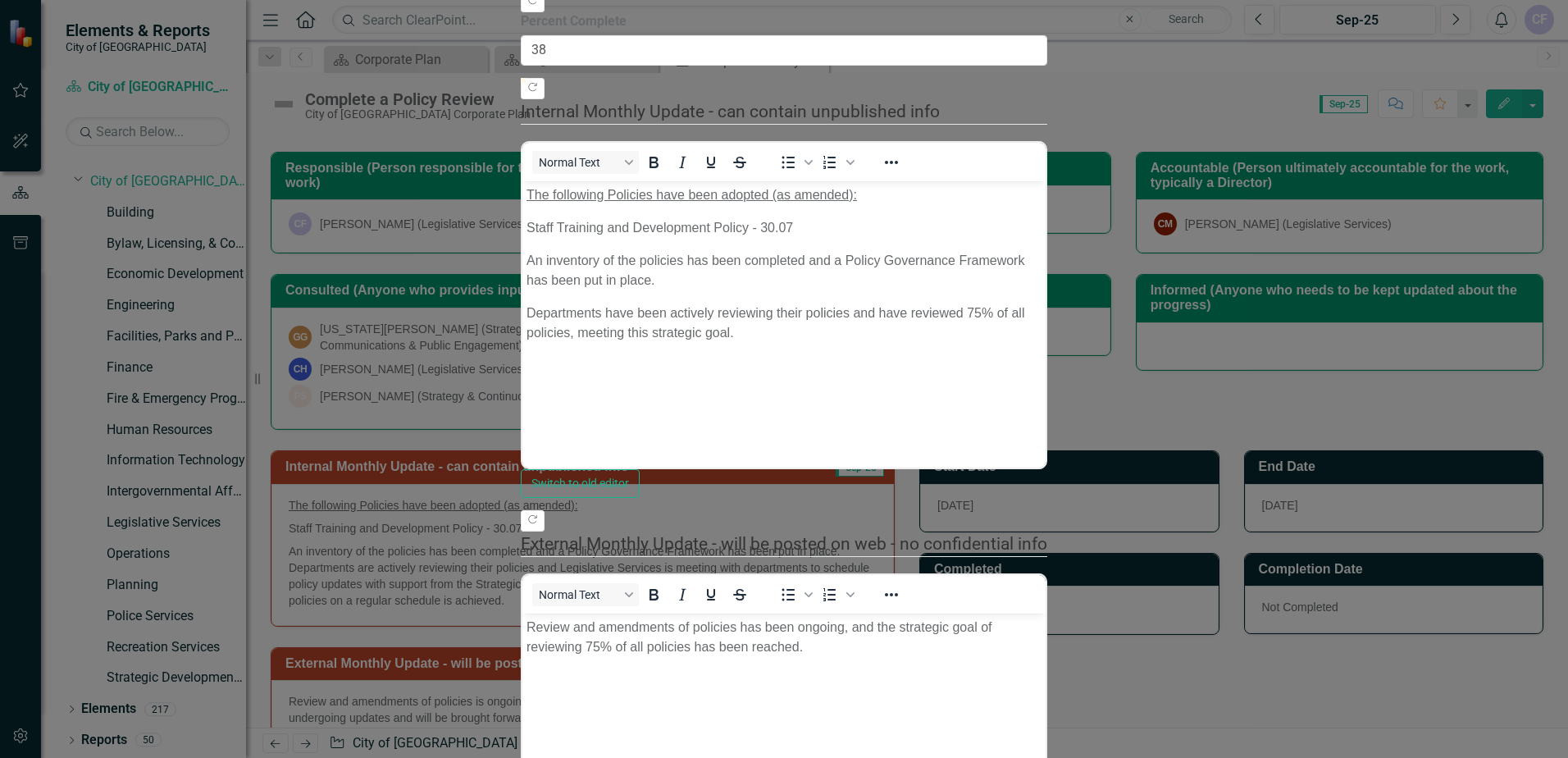
type input "100"
drag, startPoint x: 467, startPoint y: 199, endPoint x: 1861, endPoint y: 229, distance: 1394.3
click at [1567, 229] on html "Elements & Reports City of [GEOGRAPHIC_DATA] Scorecard City of [GEOGRAPHIC_DATA…" at bounding box center [784, 379] width 1568 height 758
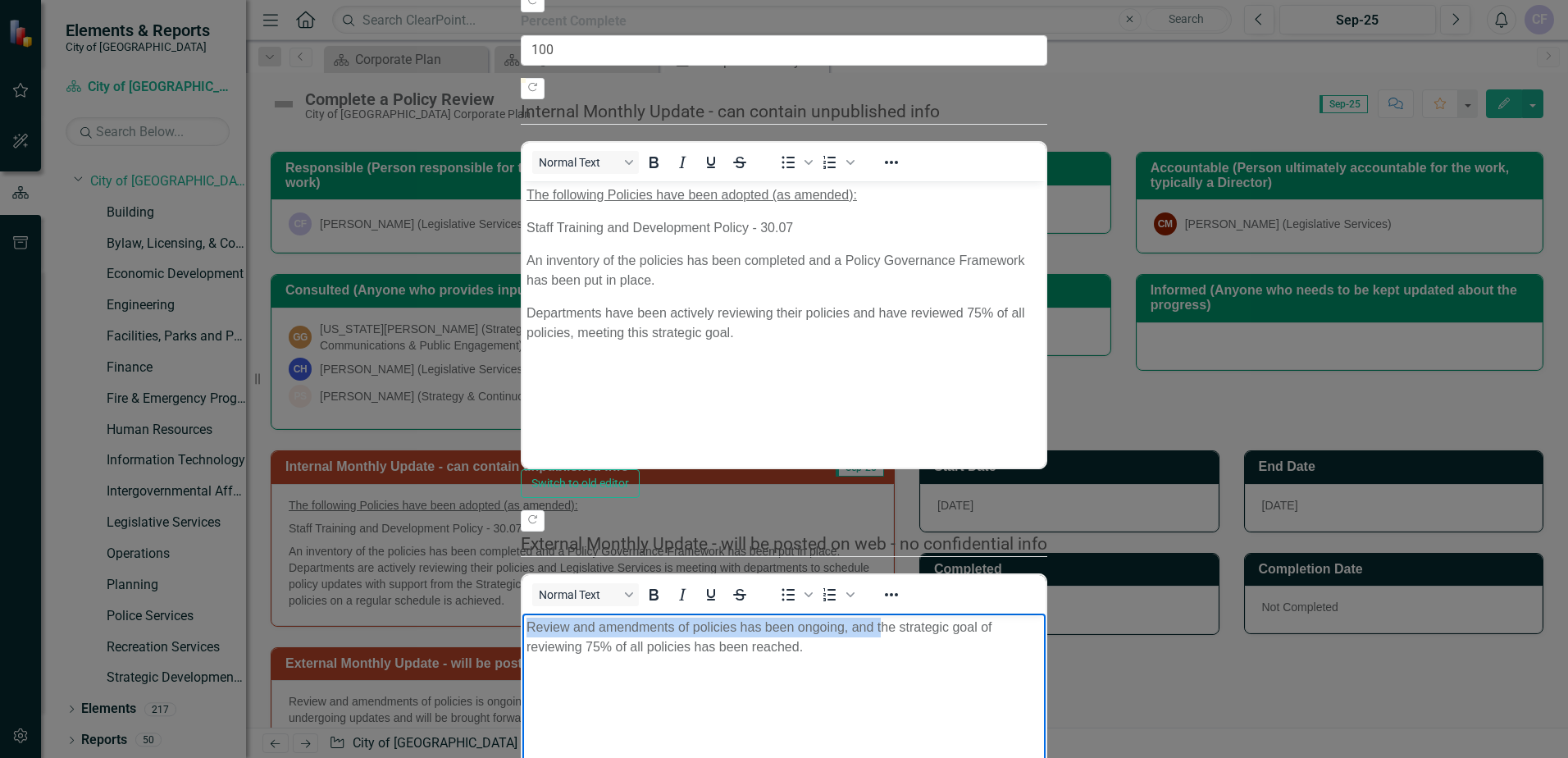
drag, startPoint x: 882, startPoint y: 627, endPoint x: 440, endPoint y: 596, distance: 443.1
click at [522, 613] on html "Review and amendments of policies has been ongoing, and the strategic goal of r…" at bounding box center [784, 736] width 523 height 246
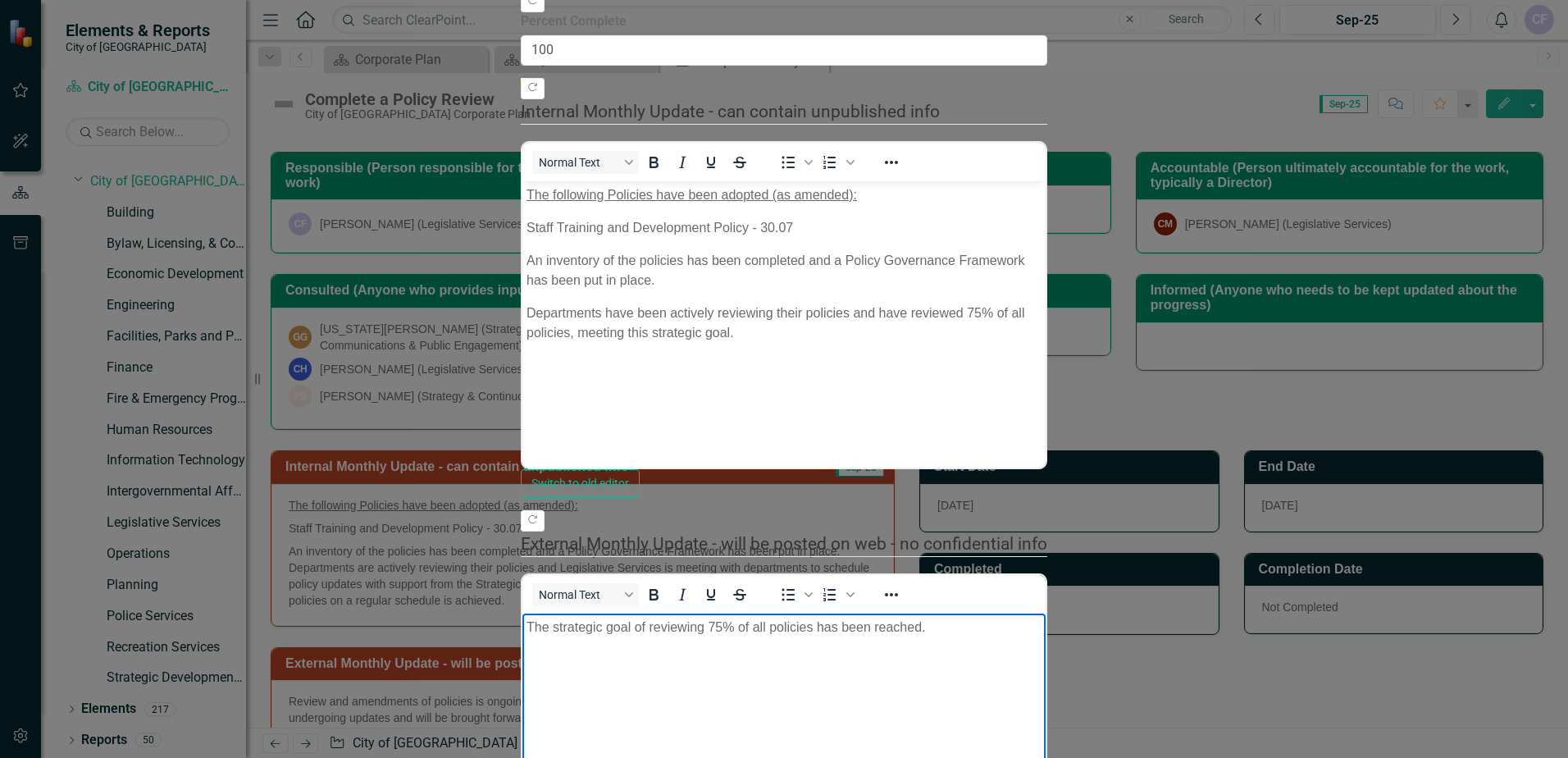
click at [1046, 665] on body "The strategic goal of reviewing 75% of all policies has been reached." at bounding box center [784, 736] width 523 height 246
click at [1046, 666] on body "Review and amendments of policies has been ongoing, and the strategic goal of r…" at bounding box center [784, 736] width 523 height 246
click at [1041, 625] on p "Review and amendments of policies has been ongoing, and the strategic goal of r…" at bounding box center [784, 637] width 516 height 40
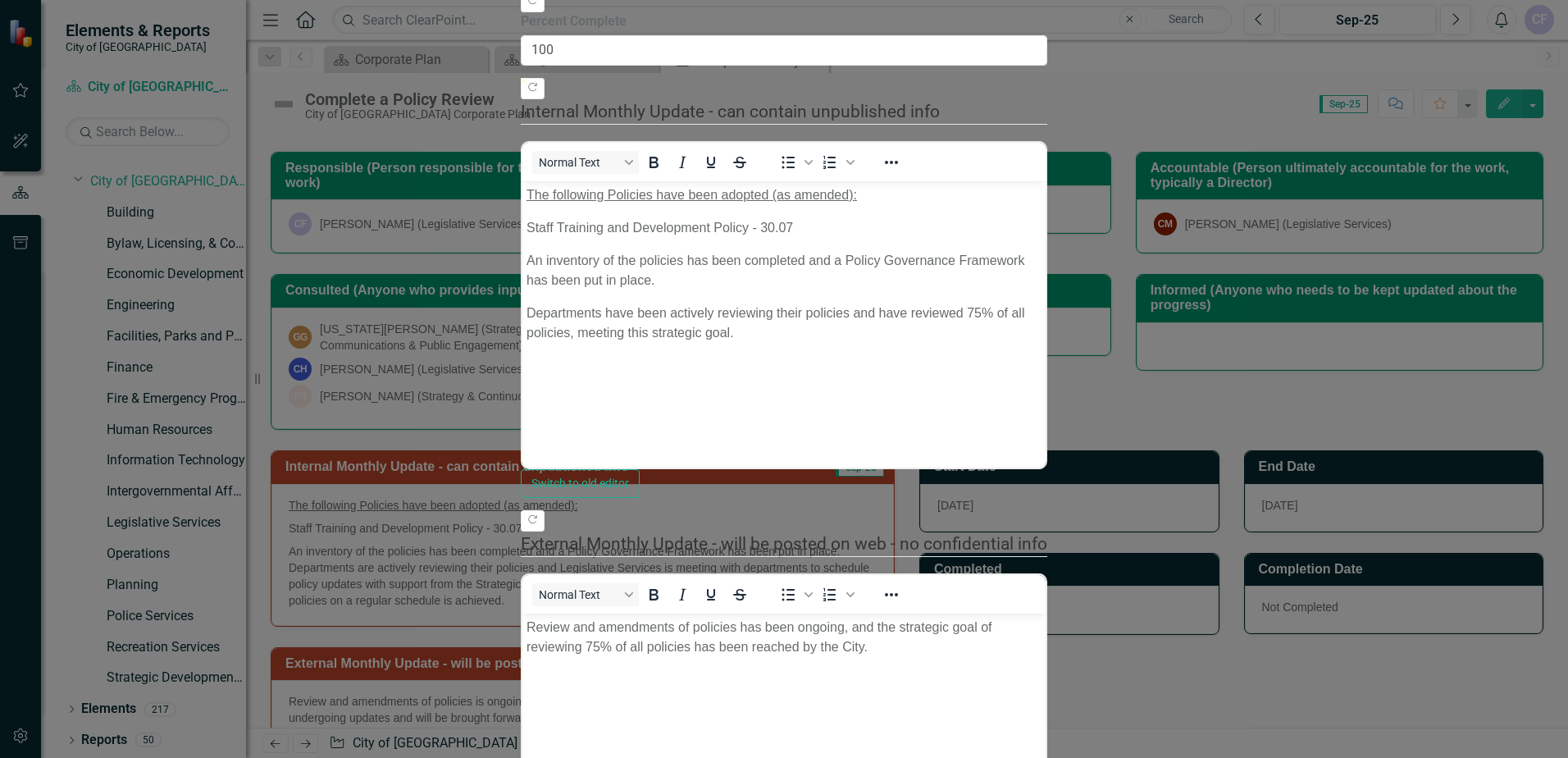
drag, startPoint x: 1524, startPoint y: 737, endPoint x: 196, endPoint y: 101, distance: 1472.4
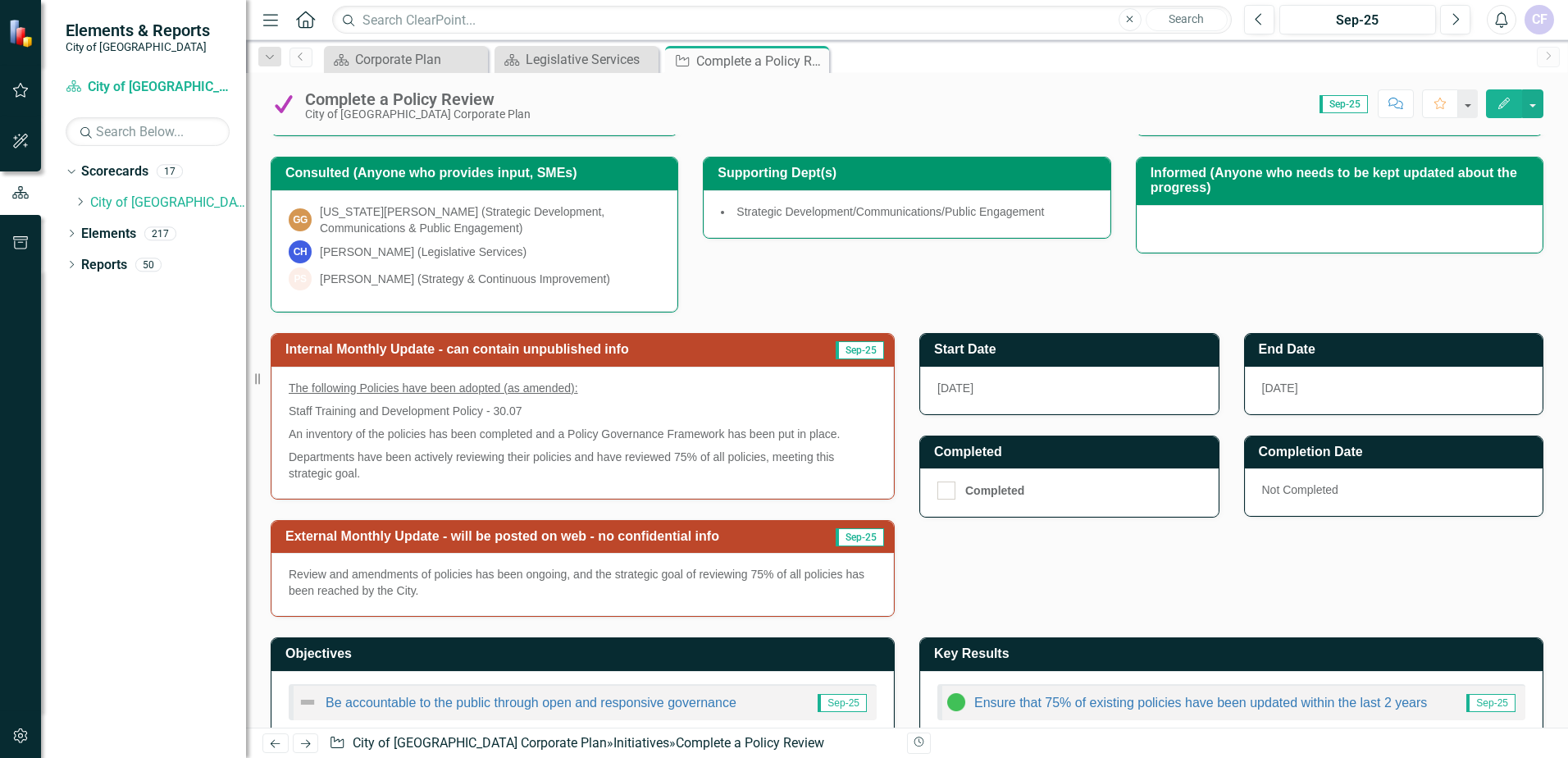
scroll to position [355, 0]
